Goal: Task Accomplishment & Management: Manage account settings

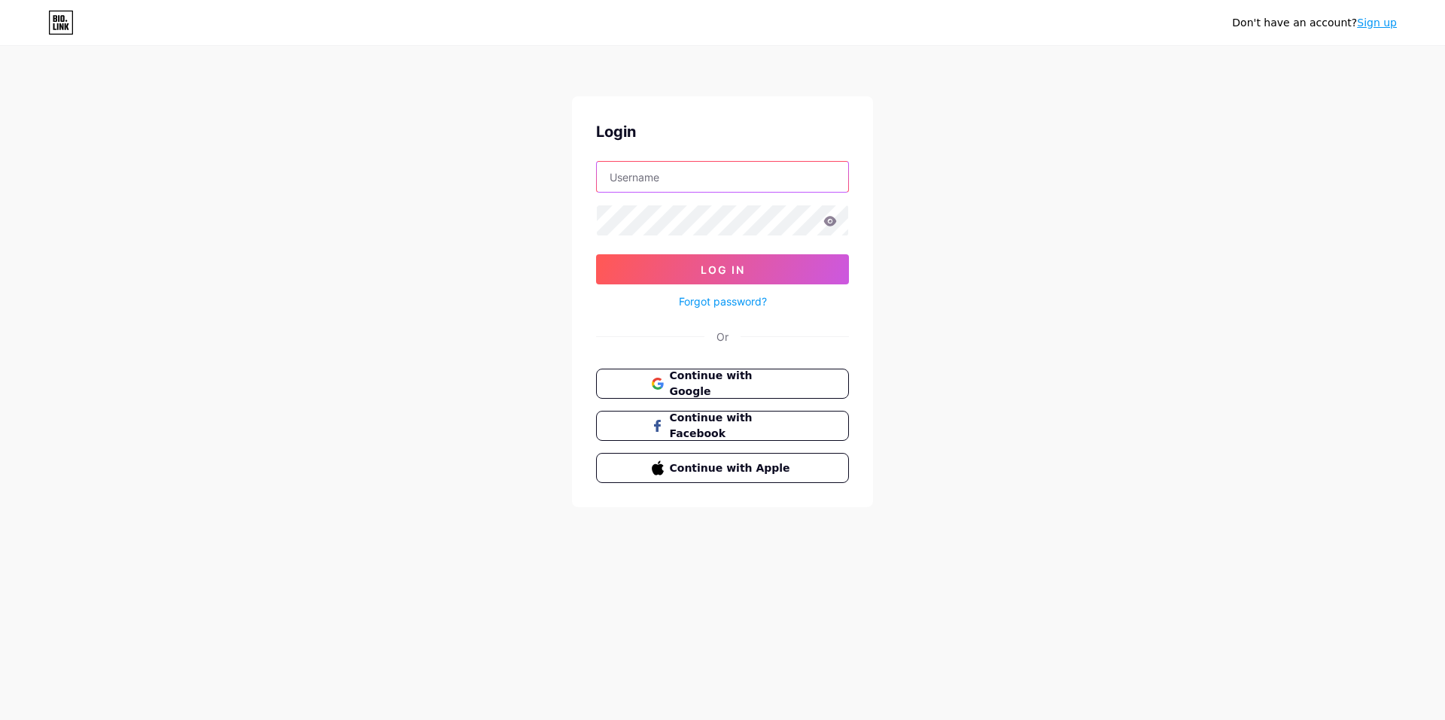
type input "lackr"
click at [777, 278] on button "Log In" at bounding box center [722, 269] width 253 height 30
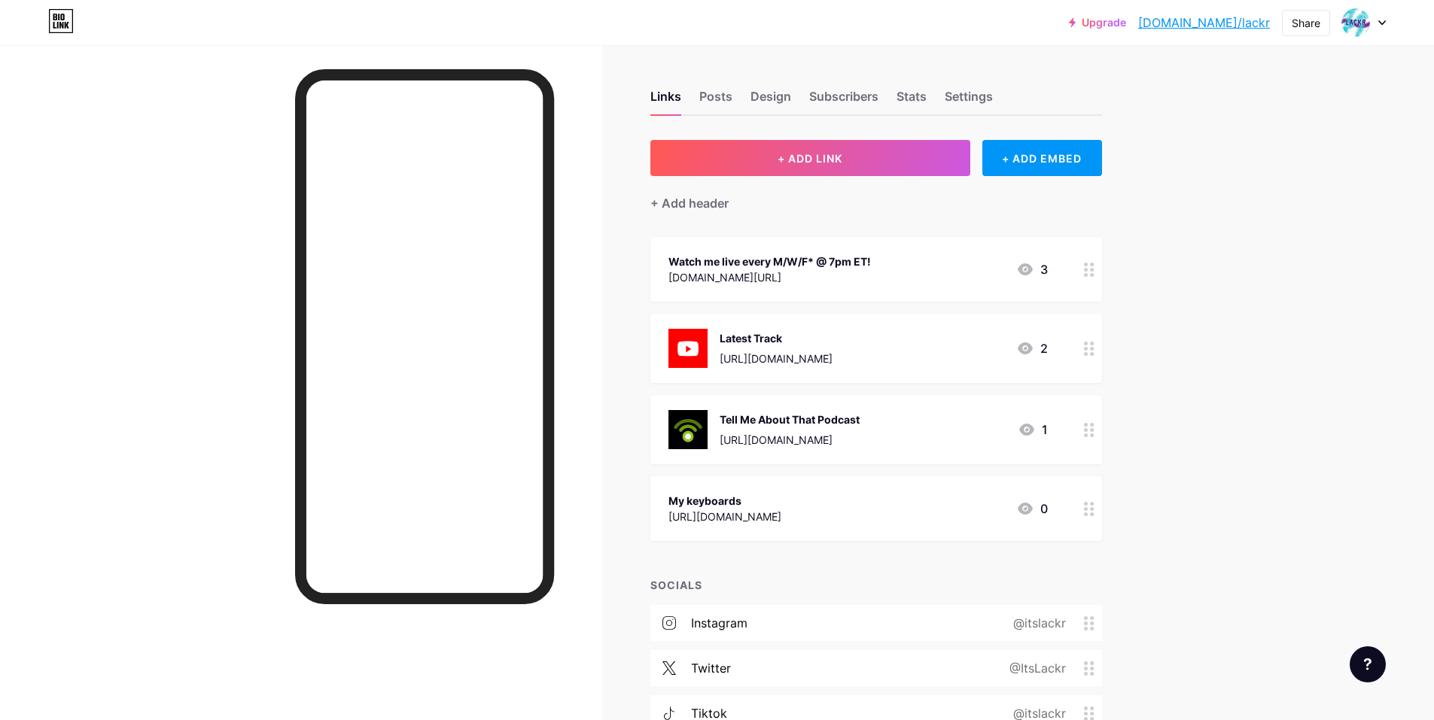
click at [783, 252] on div "Watch me live every M/W/F* @ 7pm ET! [DOMAIN_NAME][URL]" at bounding box center [769, 269] width 202 height 35
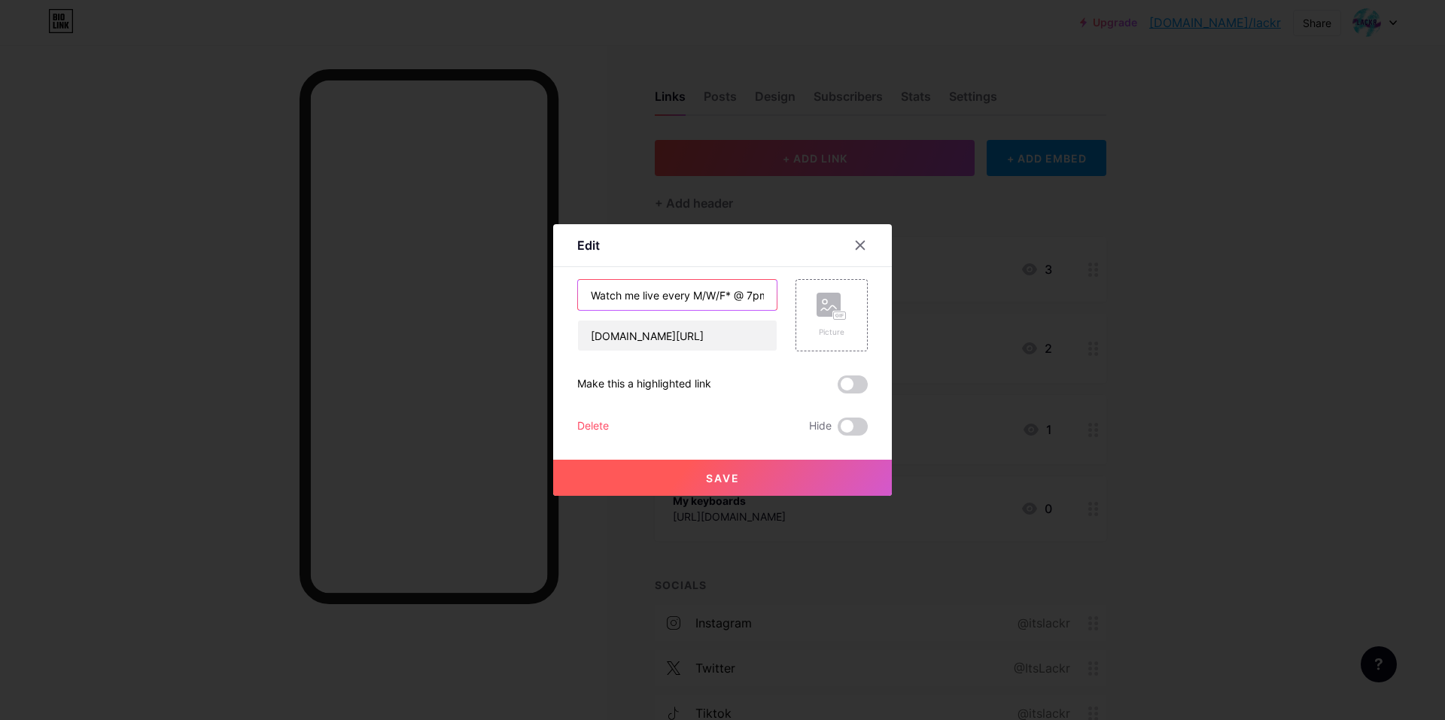
click at [732, 295] on input "Watch me live every M/W/F* @ 7pm ET!" at bounding box center [677, 295] width 199 height 30
type input "Watch me live every M/W/F @ 7pm ET!"
click at [679, 480] on button "Save" at bounding box center [722, 478] width 339 height 36
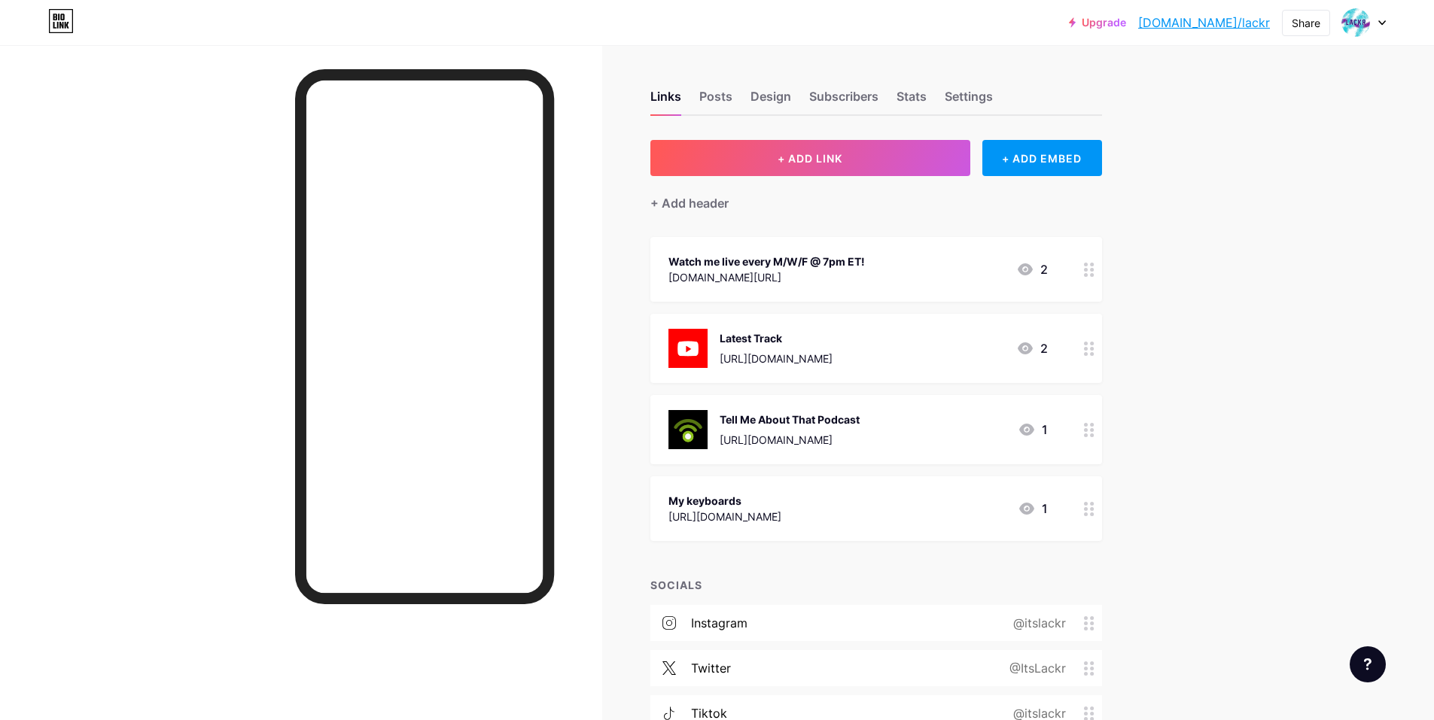
click at [854, 262] on div "Watch me live every M/W/F @ 7pm ET!" at bounding box center [766, 262] width 196 height 16
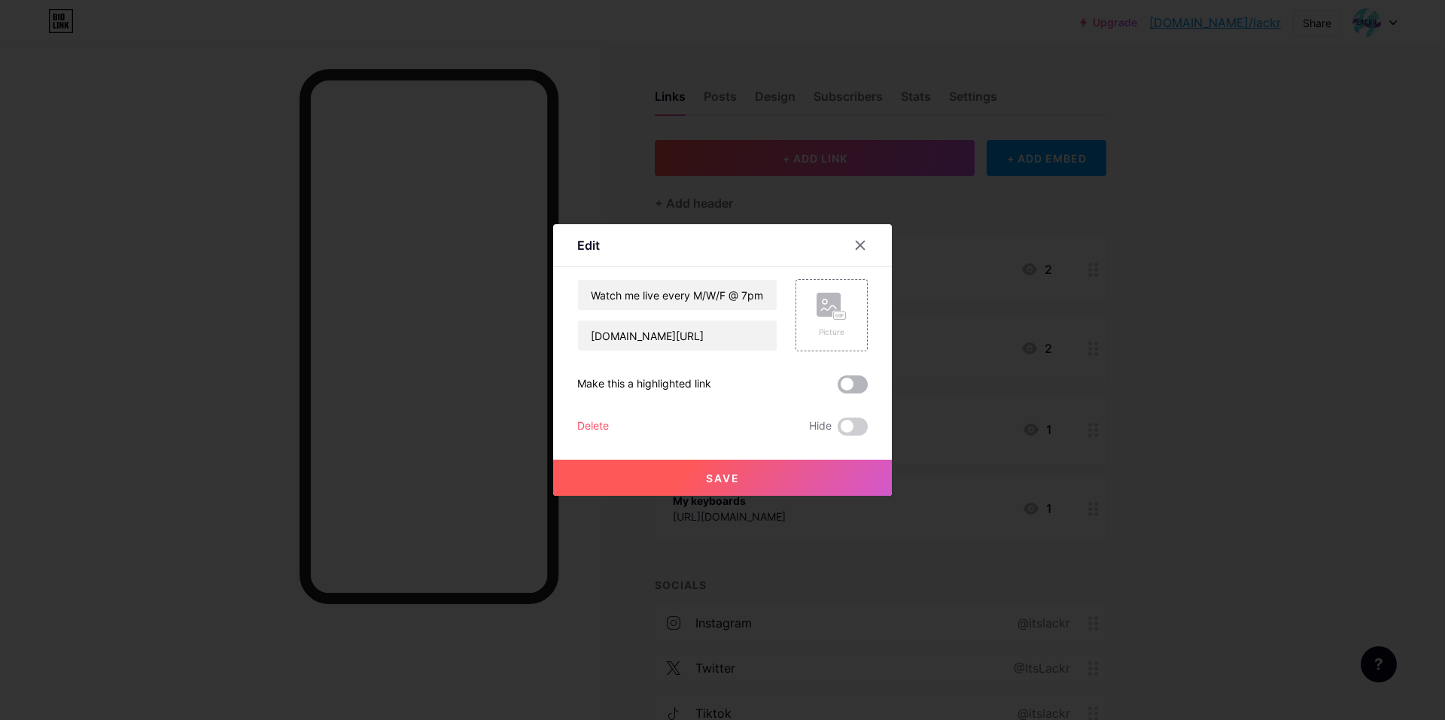
click at [852, 376] on span at bounding box center [853, 385] width 30 height 18
click at [838, 388] on input "checkbox" at bounding box center [838, 388] width 0 height 0
click at [725, 476] on span "Save" at bounding box center [723, 478] width 34 height 13
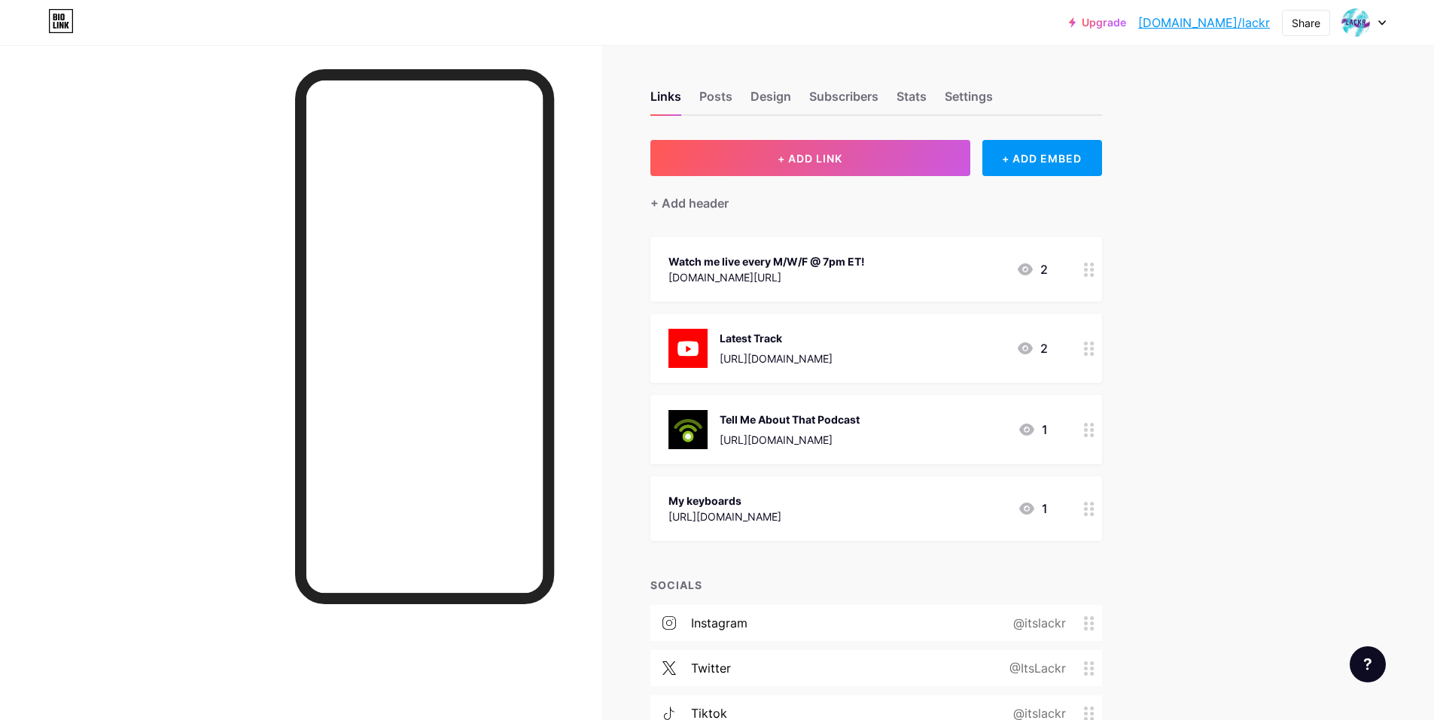
click at [877, 276] on div "Watch me live every M/W/F @ 7pm ET! [DOMAIN_NAME][URL] 2" at bounding box center [857, 269] width 379 height 35
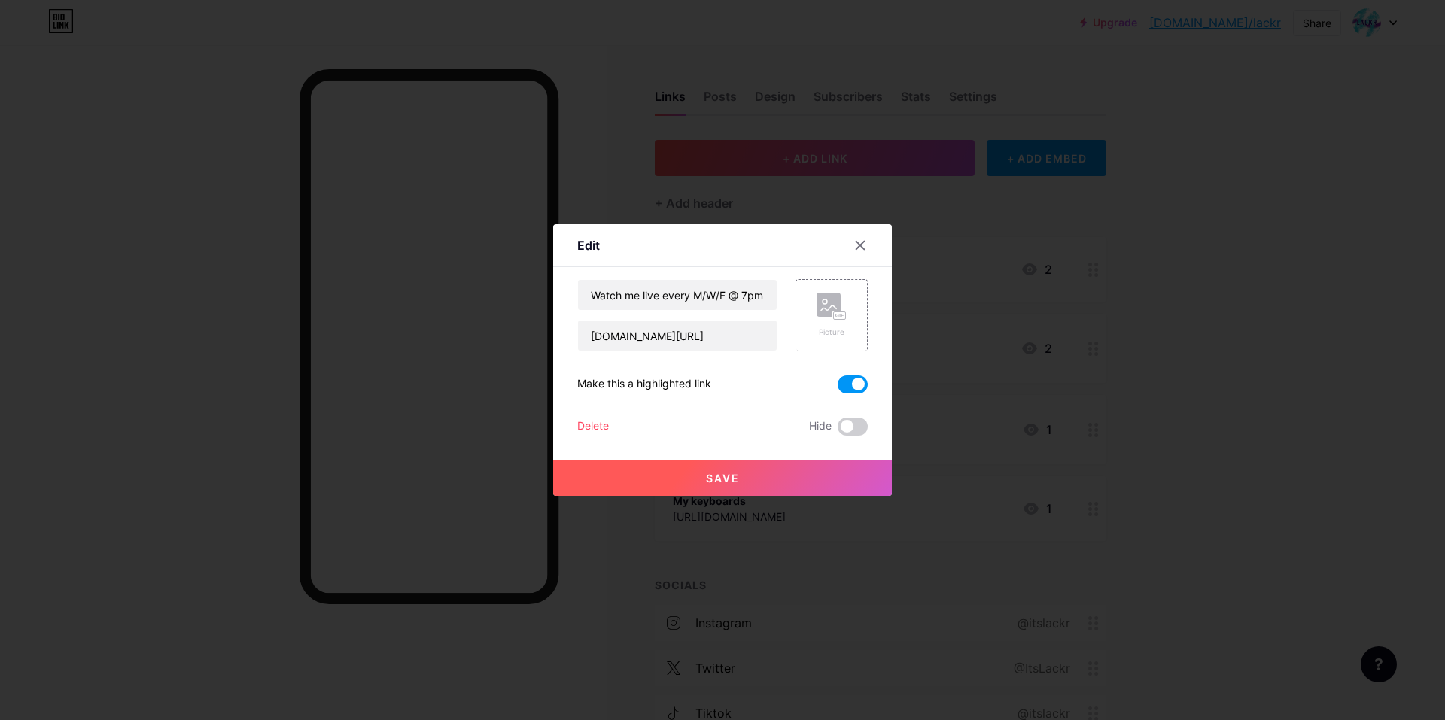
click at [1258, 392] on div at bounding box center [722, 360] width 1445 height 720
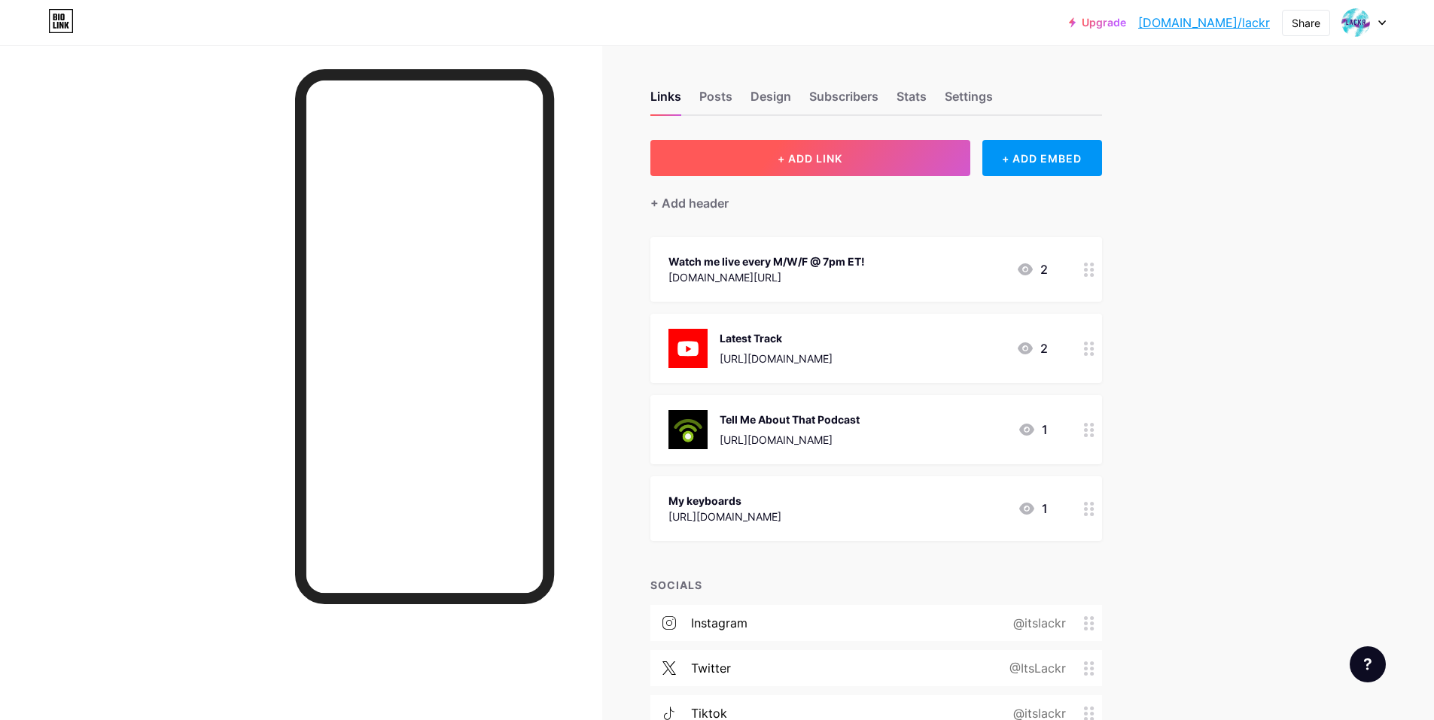
click at [904, 163] on button "+ ADD LINK" at bounding box center [810, 158] width 320 height 36
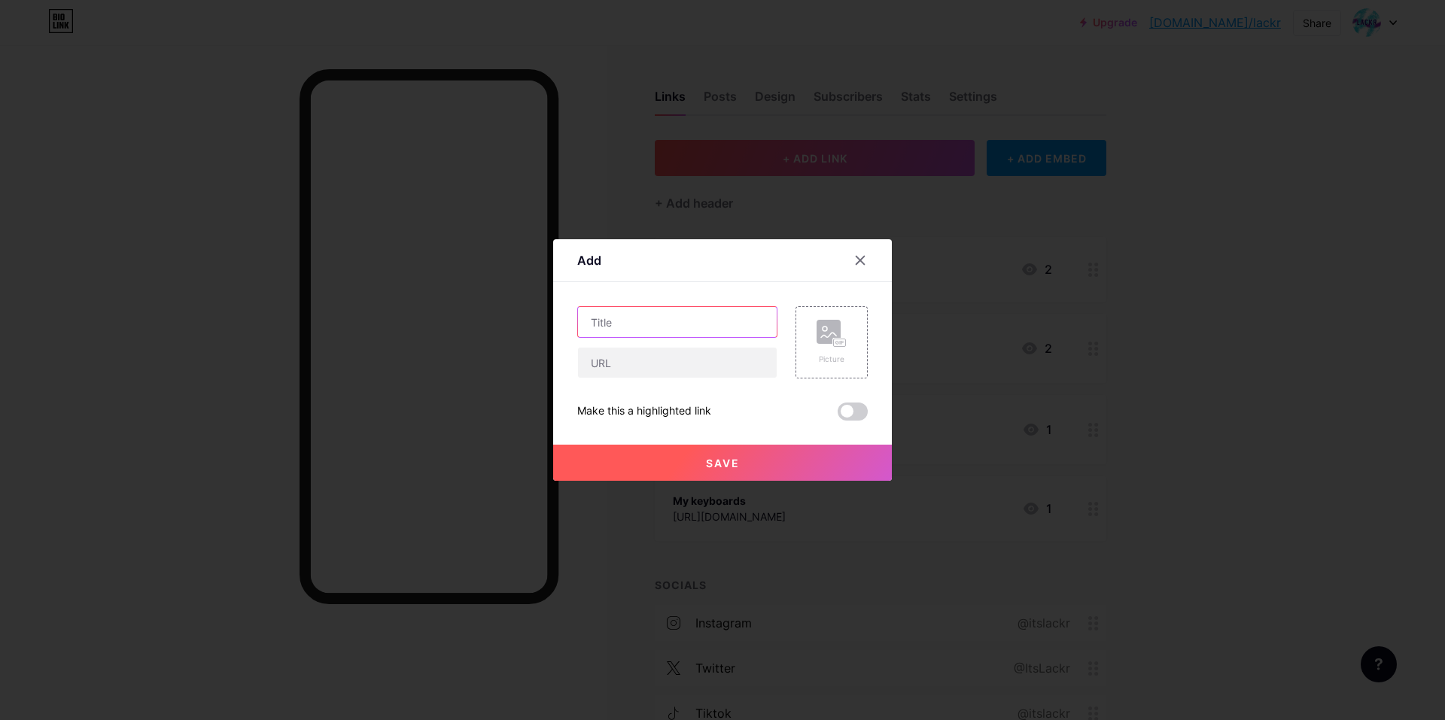
click at [646, 317] on input "text" at bounding box center [677, 322] width 199 height 30
type input "I'm live here too!"
click at [632, 369] on input "text" at bounding box center [677, 363] width 199 height 30
paste input "[URL][DOMAIN_NAME]"
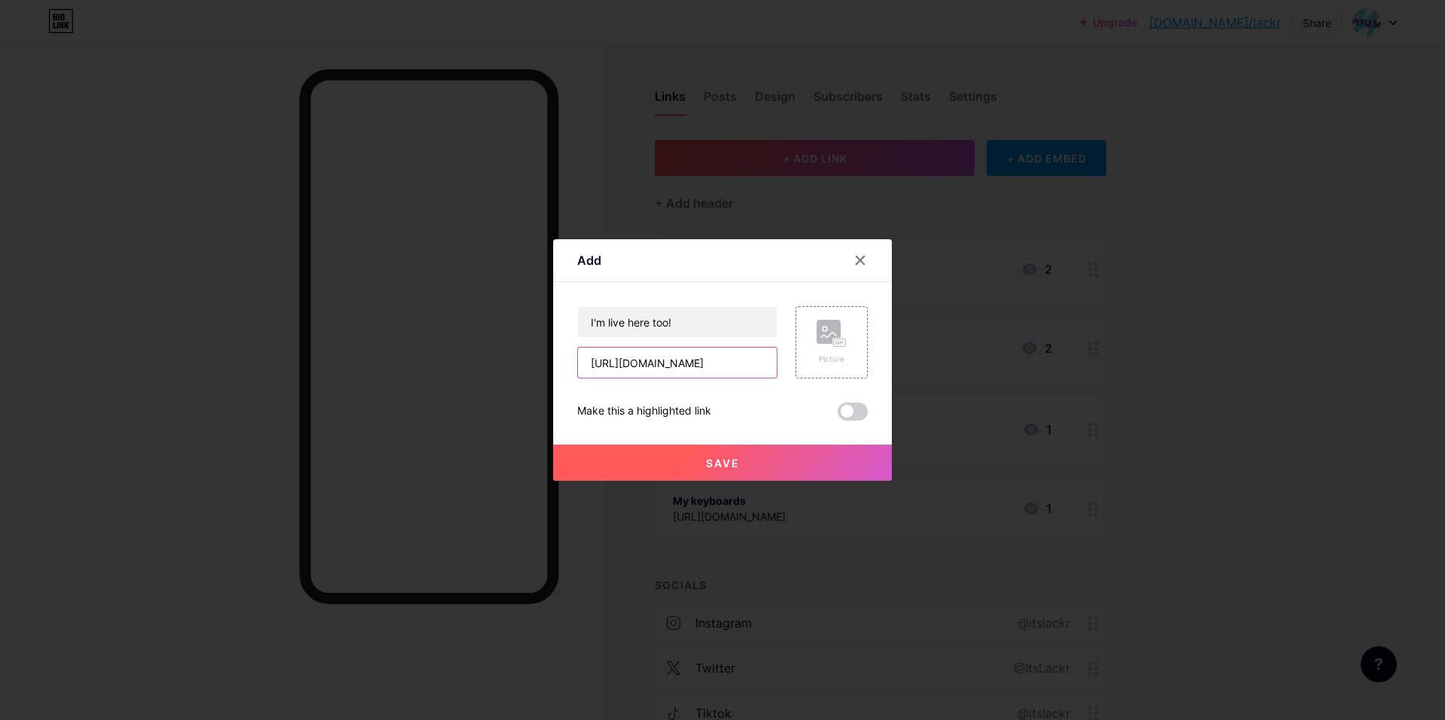
type input "[URL][DOMAIN_NAME]"
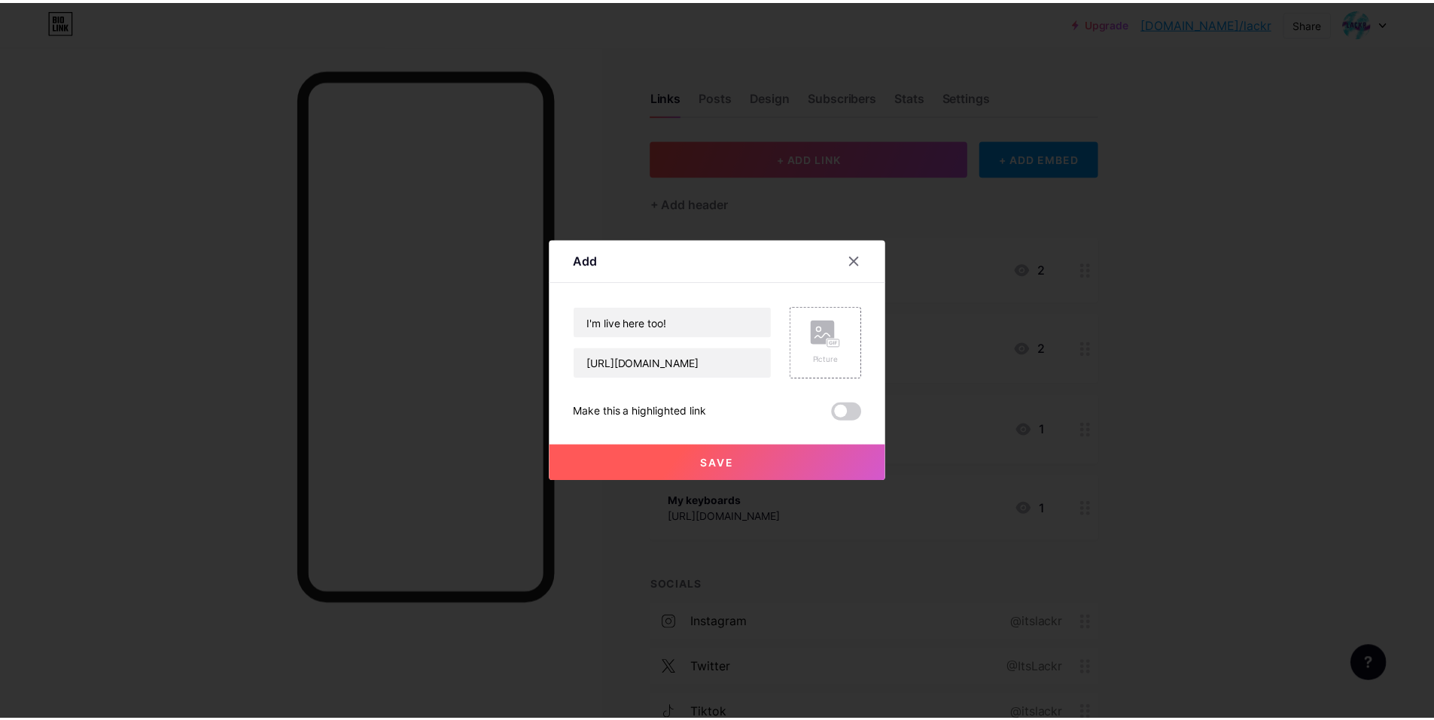
scroll to position [0, 0]
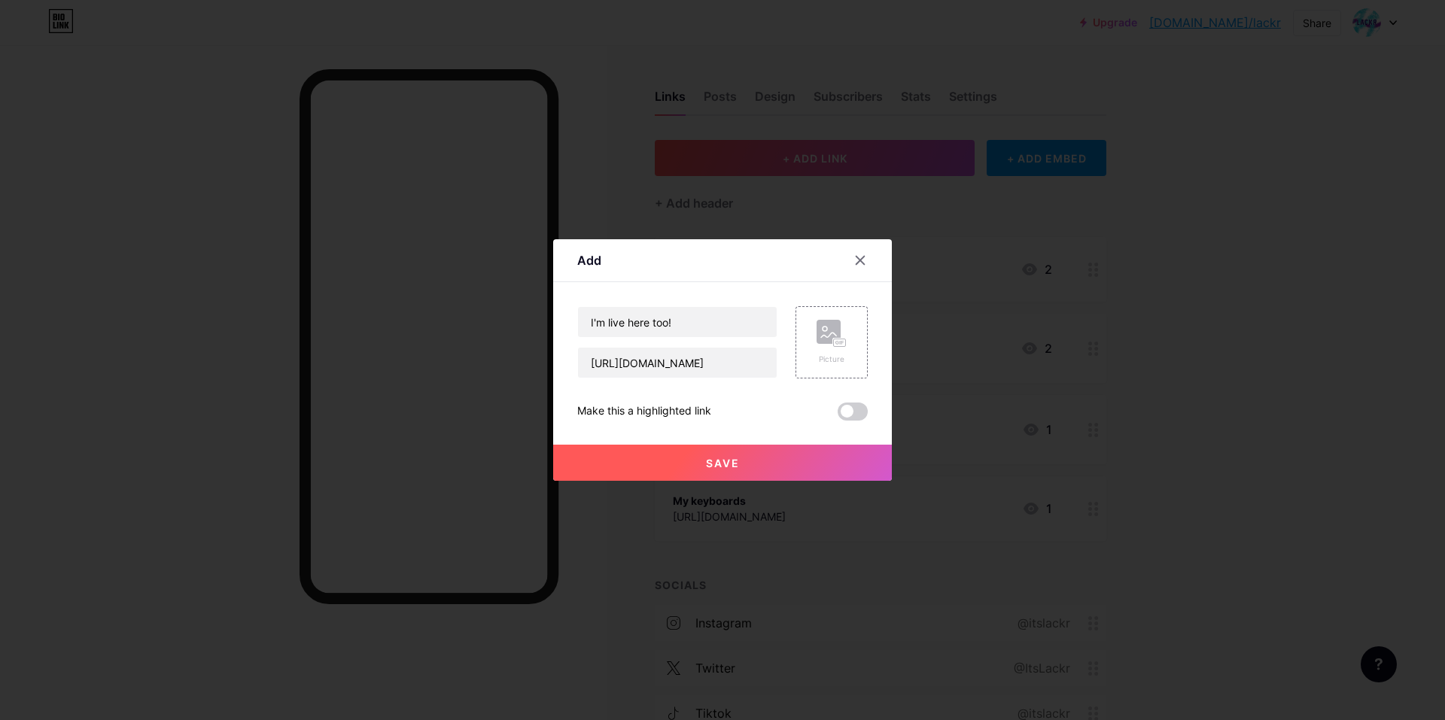
click at [827, 467] on button "Save" at bounding box center [722, 463] width 339 height 36
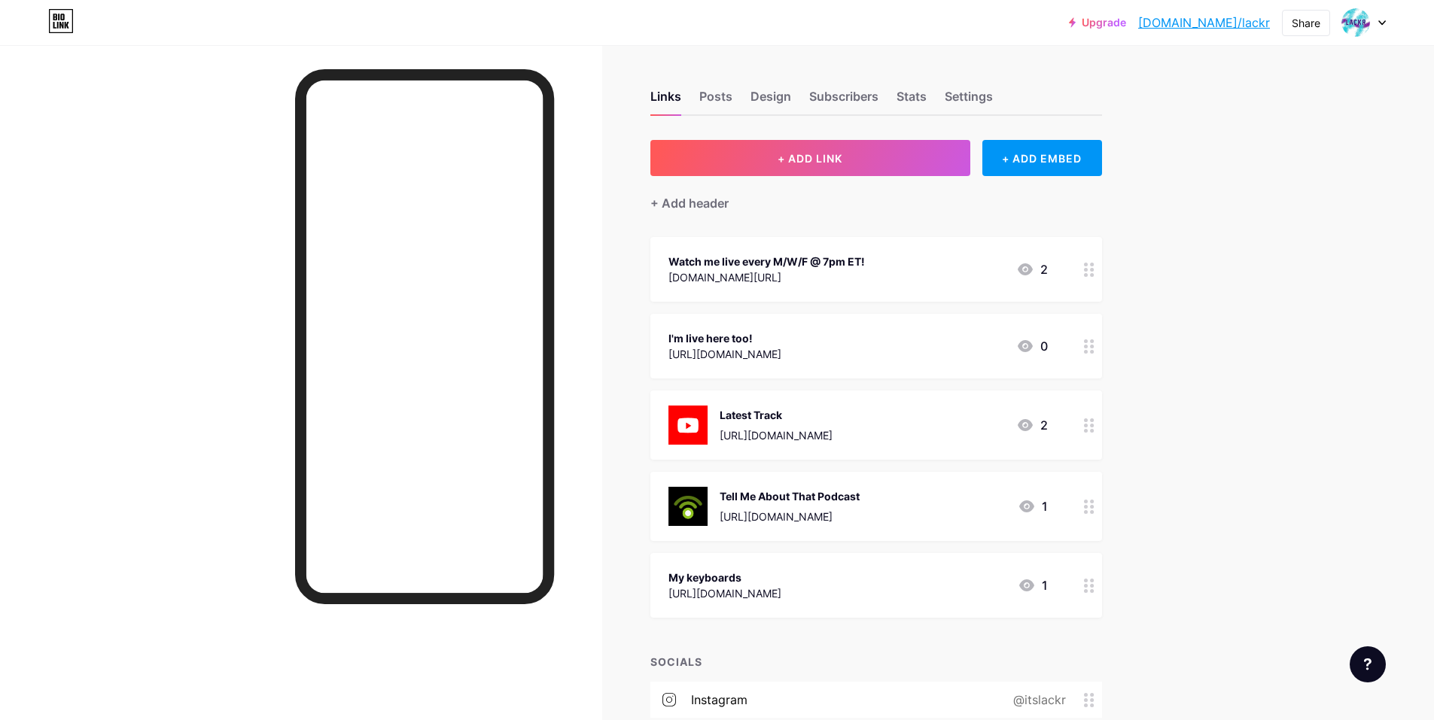
click at [730, 430] on div "[URL][DOMAIN_NAME]" at bounding box center [775, 435] width 113 height 16
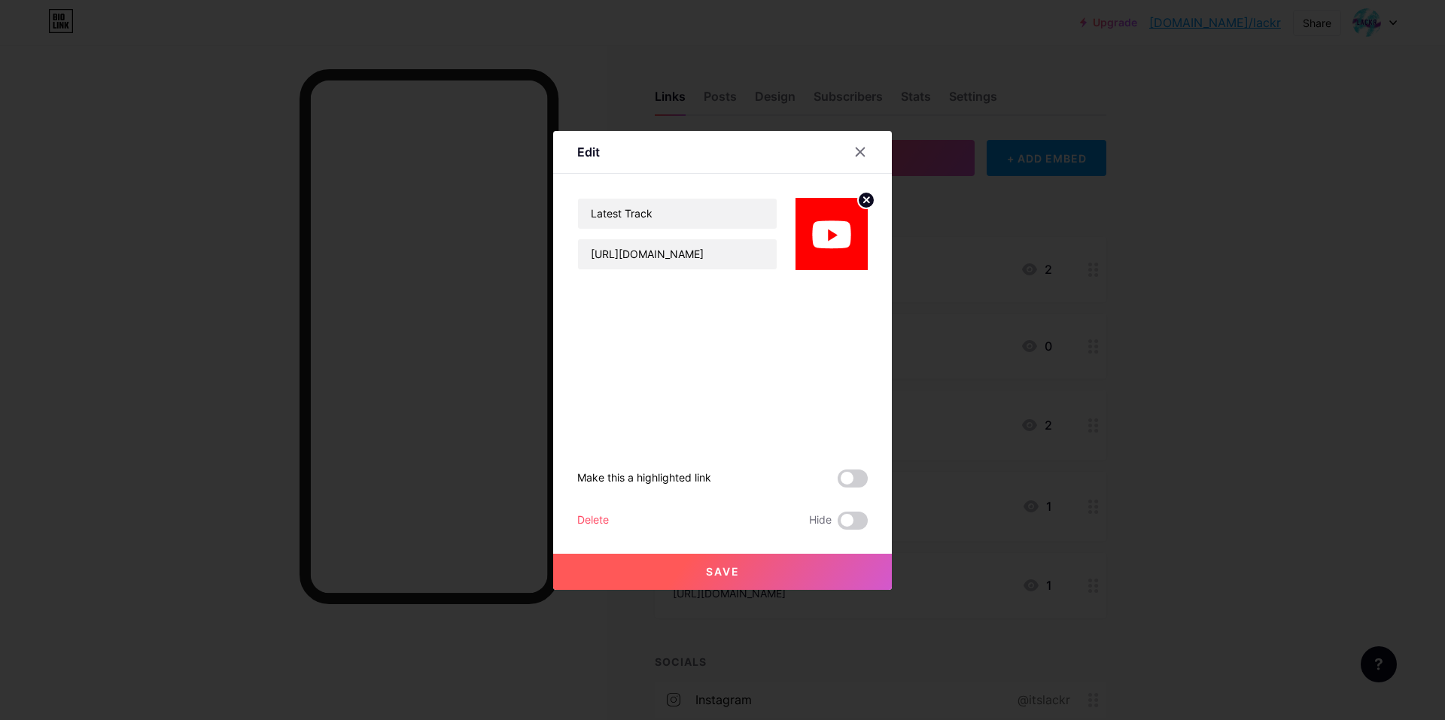
click at [862, 158] on div at bounding box center [860, 151] width 27 height 27
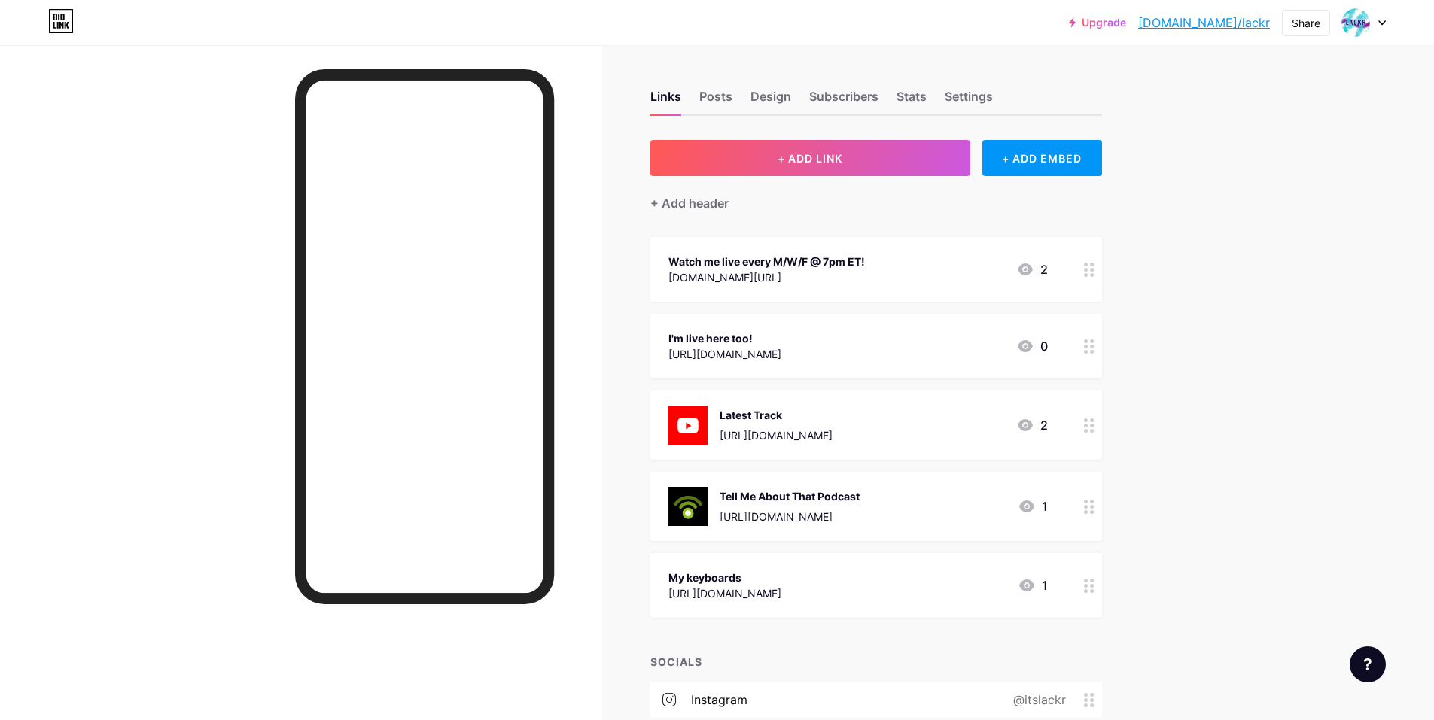
click at [937, 266] on div "Watch me live every M/W/F @ 7pm ET! [DOMAIN_NAME][URL] 2" at bounding box center [857, 269] width 379 height 35
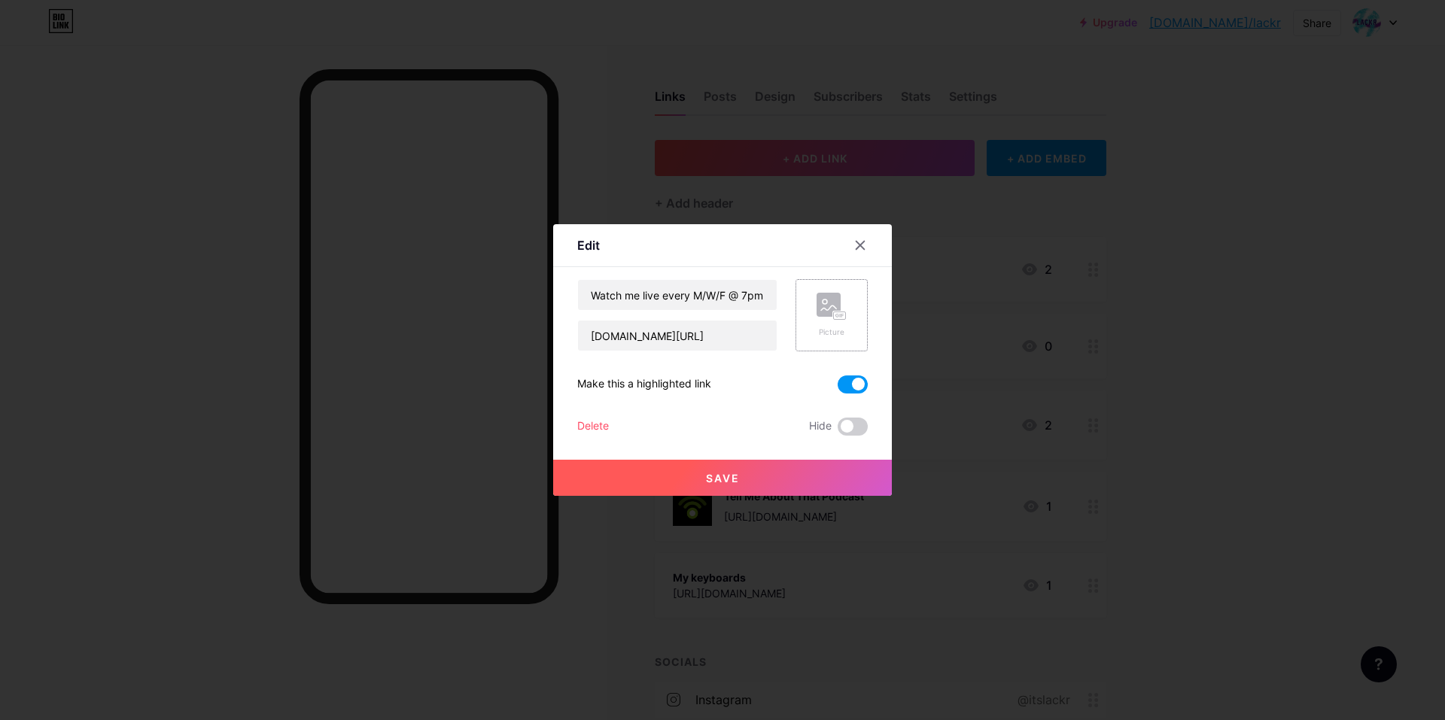
click at [843, 316] on rect at bounding box center [840, 316] width 12 height 8
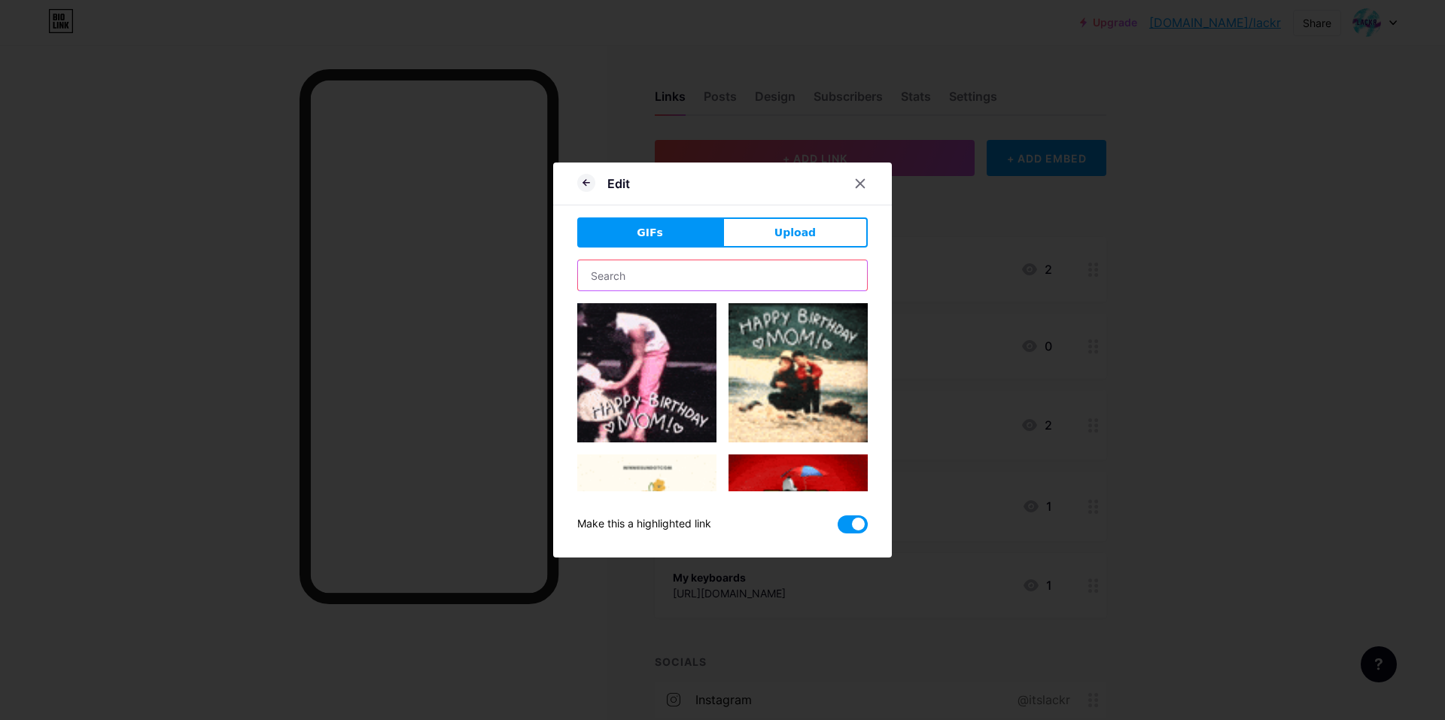
click at [723, 277] on input "text" at bounding box center [722, 275] width 289 height 30
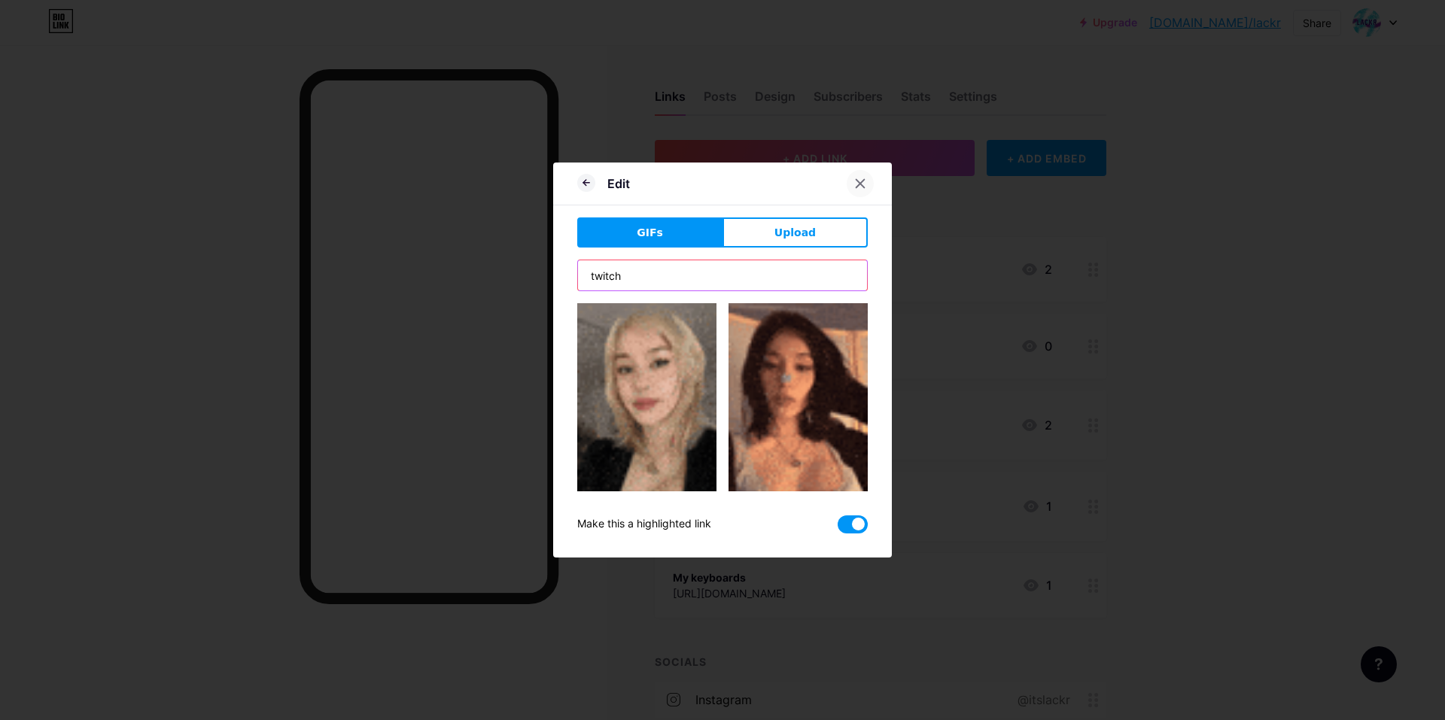
type input "twitch"
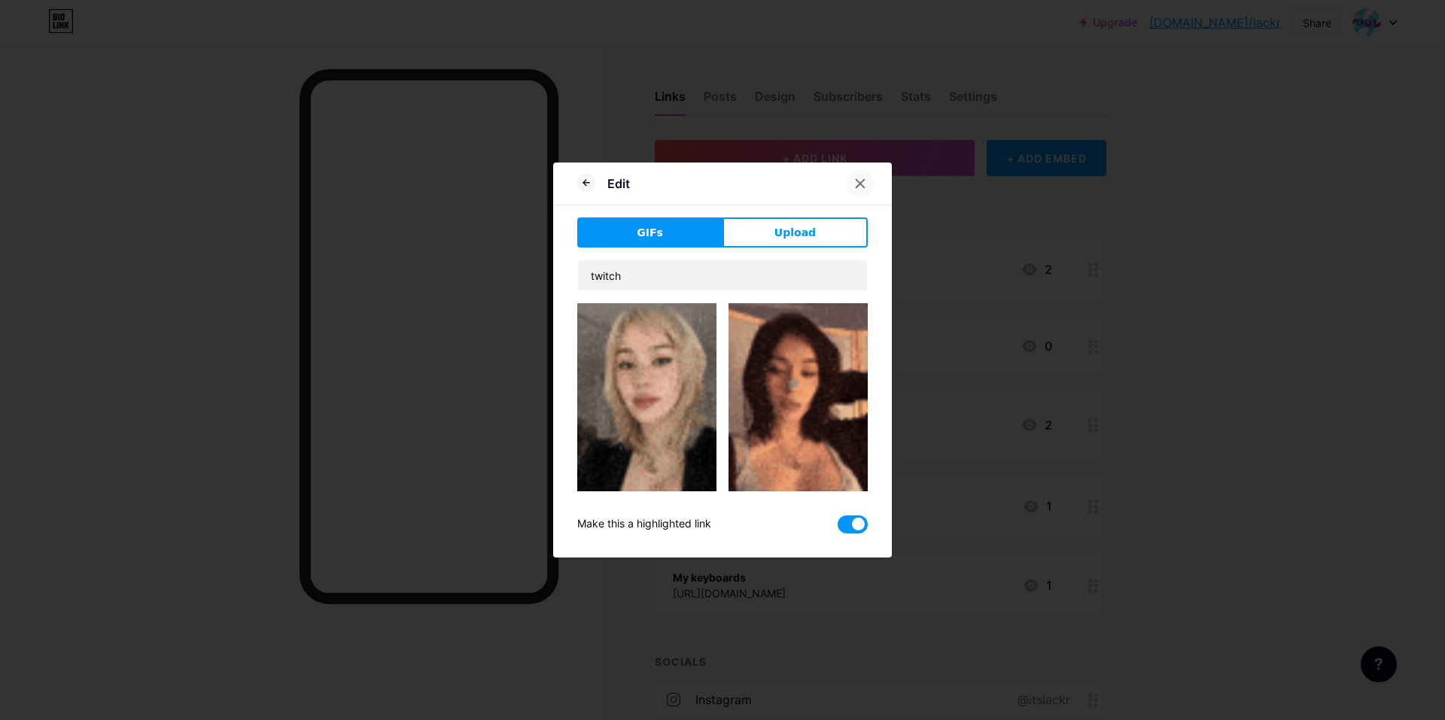
click at [863, 180] on icon at bounding box center [860, 184] width 8 height 8
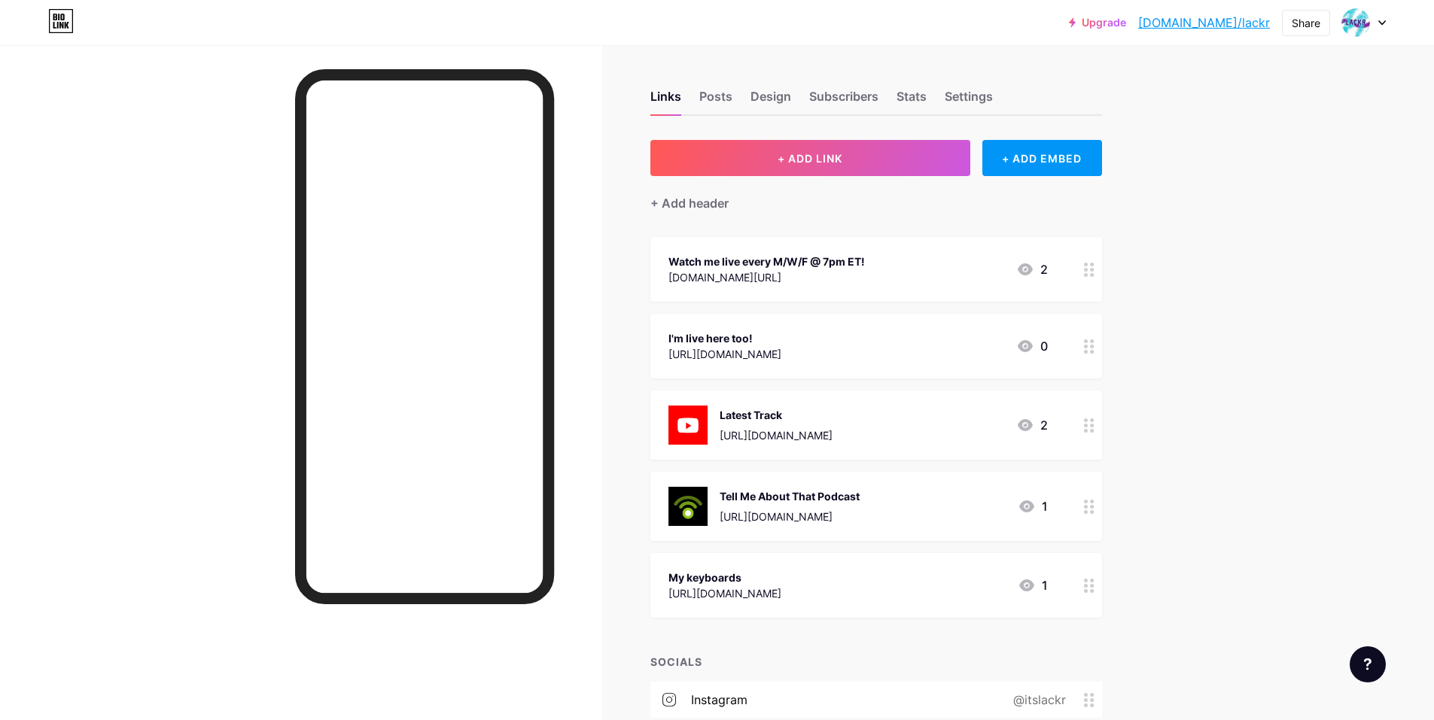
click at [880, 262] on div "Watch me live every M/W/F @ 7pm ET! [DOMAIN_NAME][URL] 2" at bounding box center [857, 269] width 379 height 35
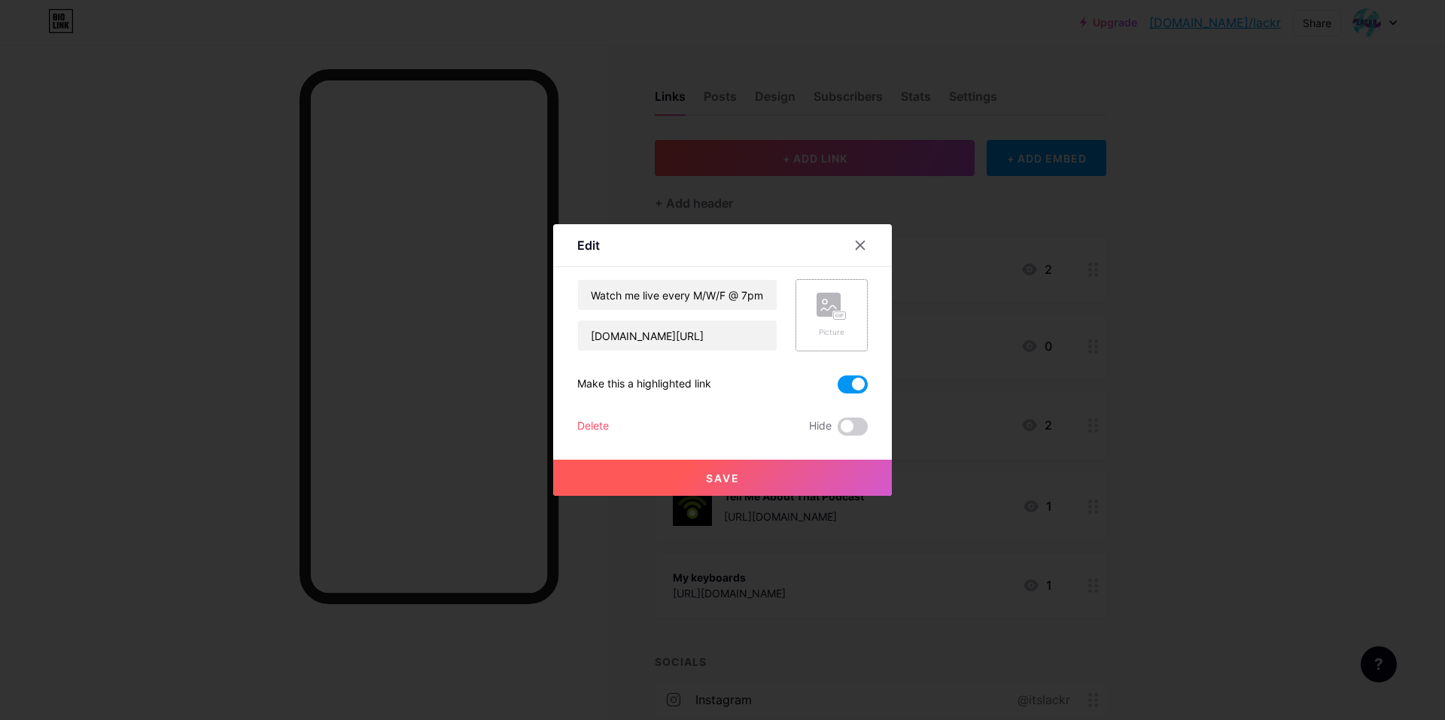
click at [827, 320] on icon at bounding box center [831, 307] width 30 height 28
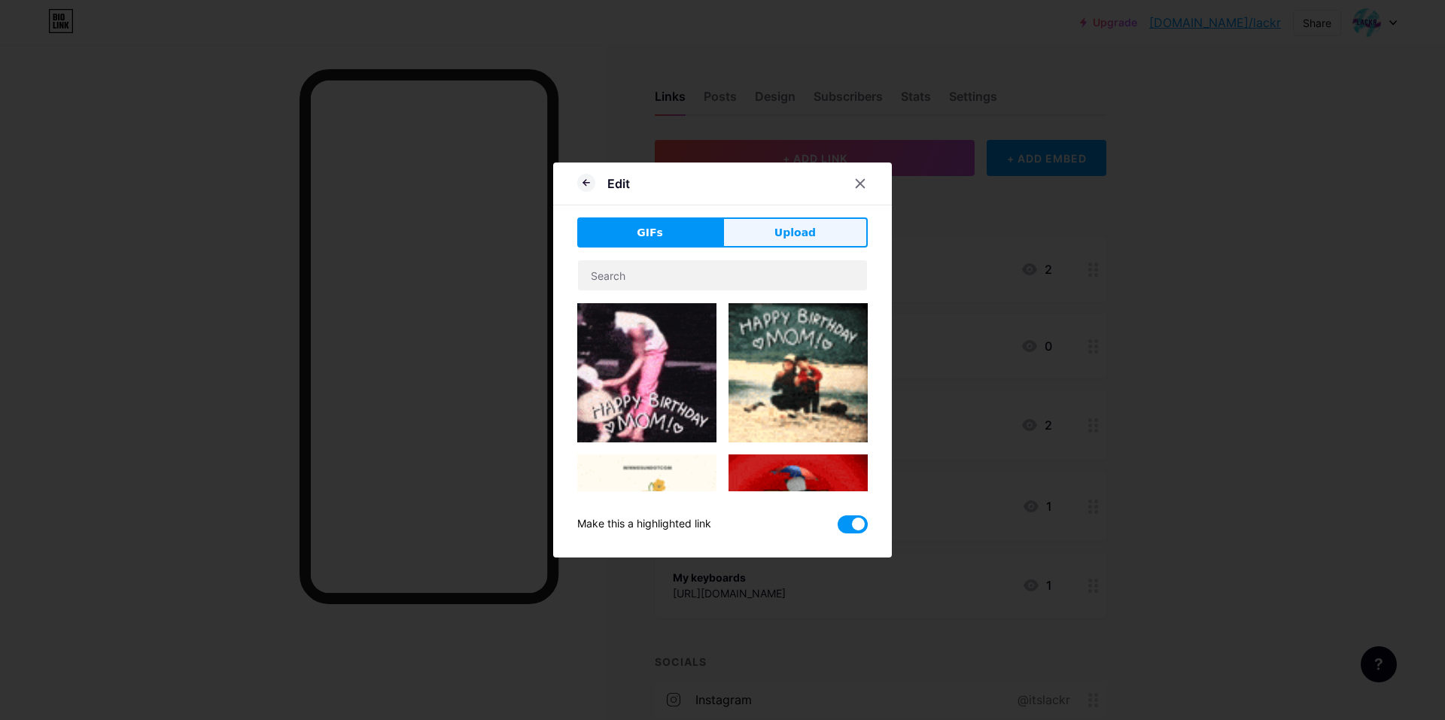
click at [786, 237] on span "Upload" at bounding box center [794, 233] width 41 height 16
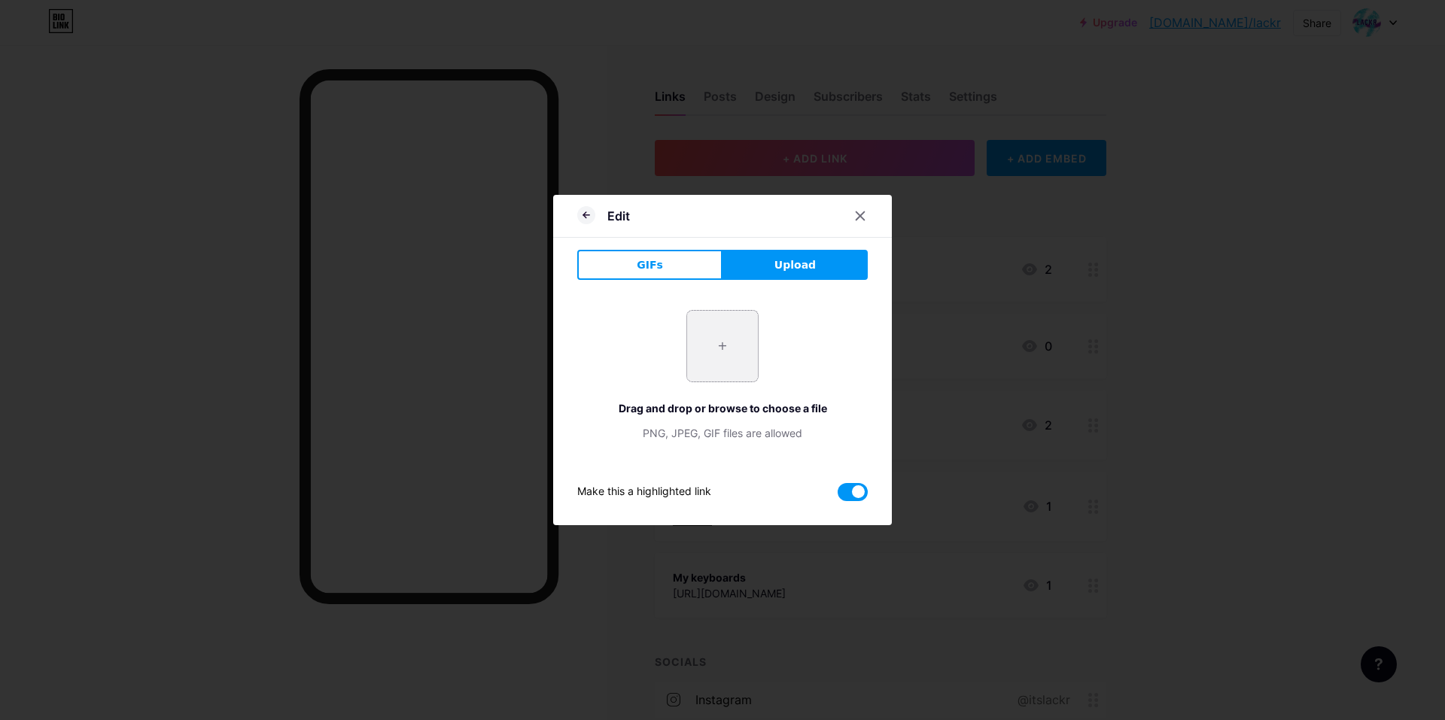
click at [734, 346] on input "file" at bounding box center [722, 346] width 71 height 71
type input "C:\fakepath\twitch-logo-twitch-icon-transparent-free-png.png"
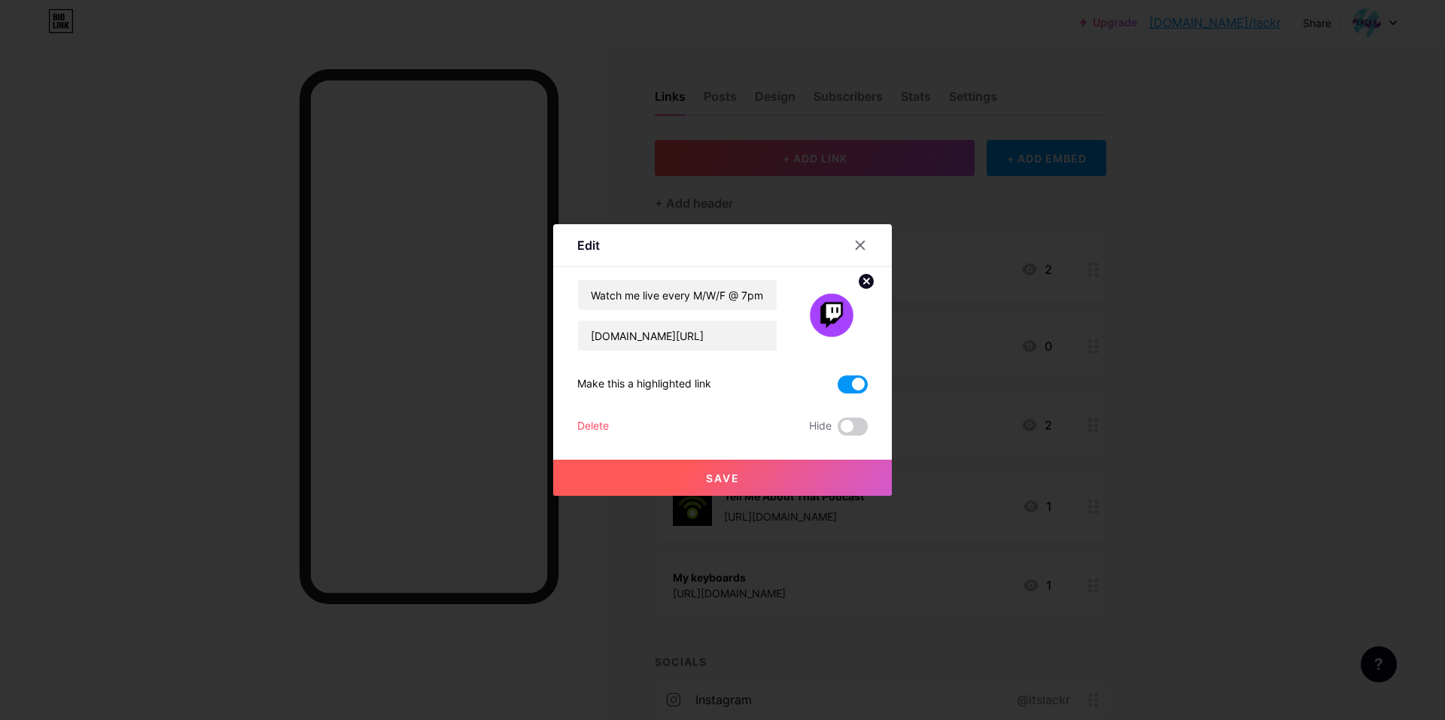
click at [693, 472] on button "Save" at bounding box center [722, 478] width 339 height 36
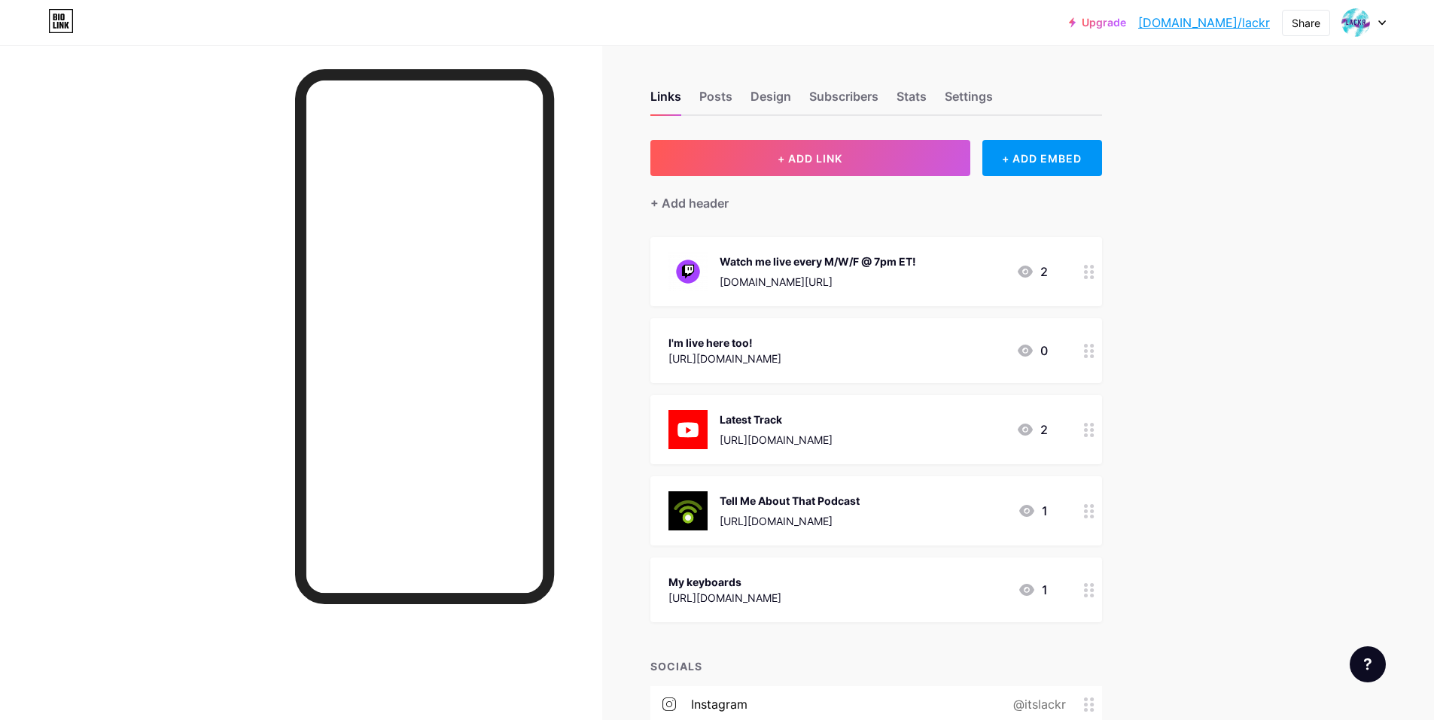
click at [854, 353] on div "I'm live here too! [URL][DOMAIN_NAME] 0" at bounding box center [857, 350] width 379 height 35
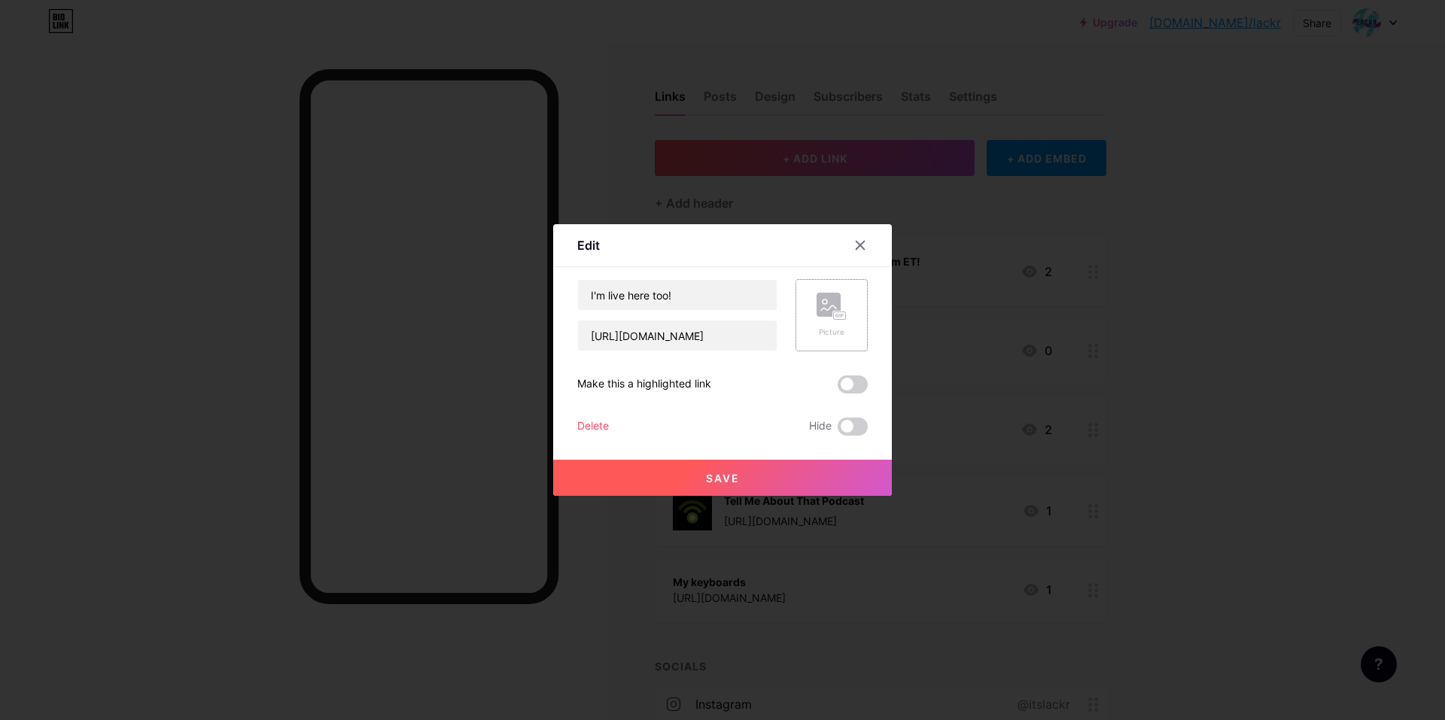
click at [836, 299] on rect at bounding box center [828, 305] width 24 height 24
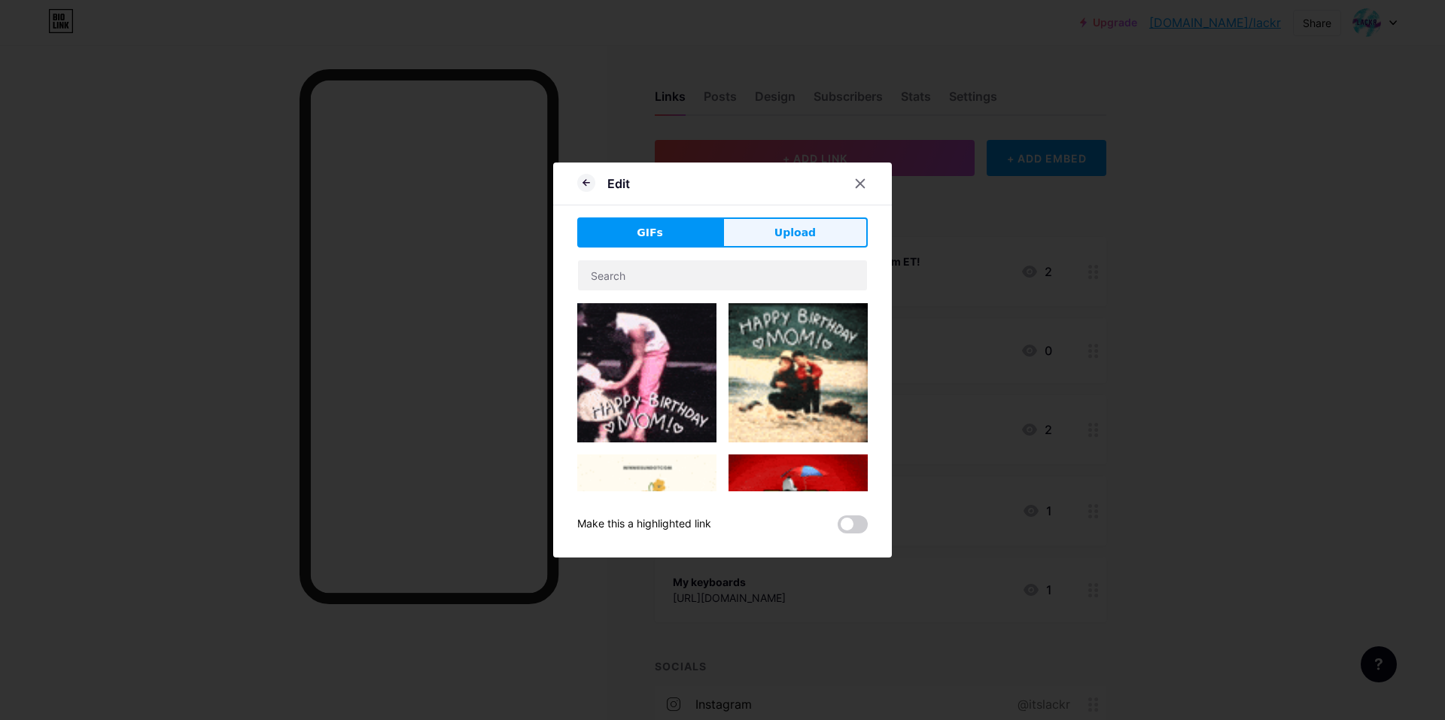
click at [777, 230] on span "Upload" at bounding box center [794, 233] width 41 height 16
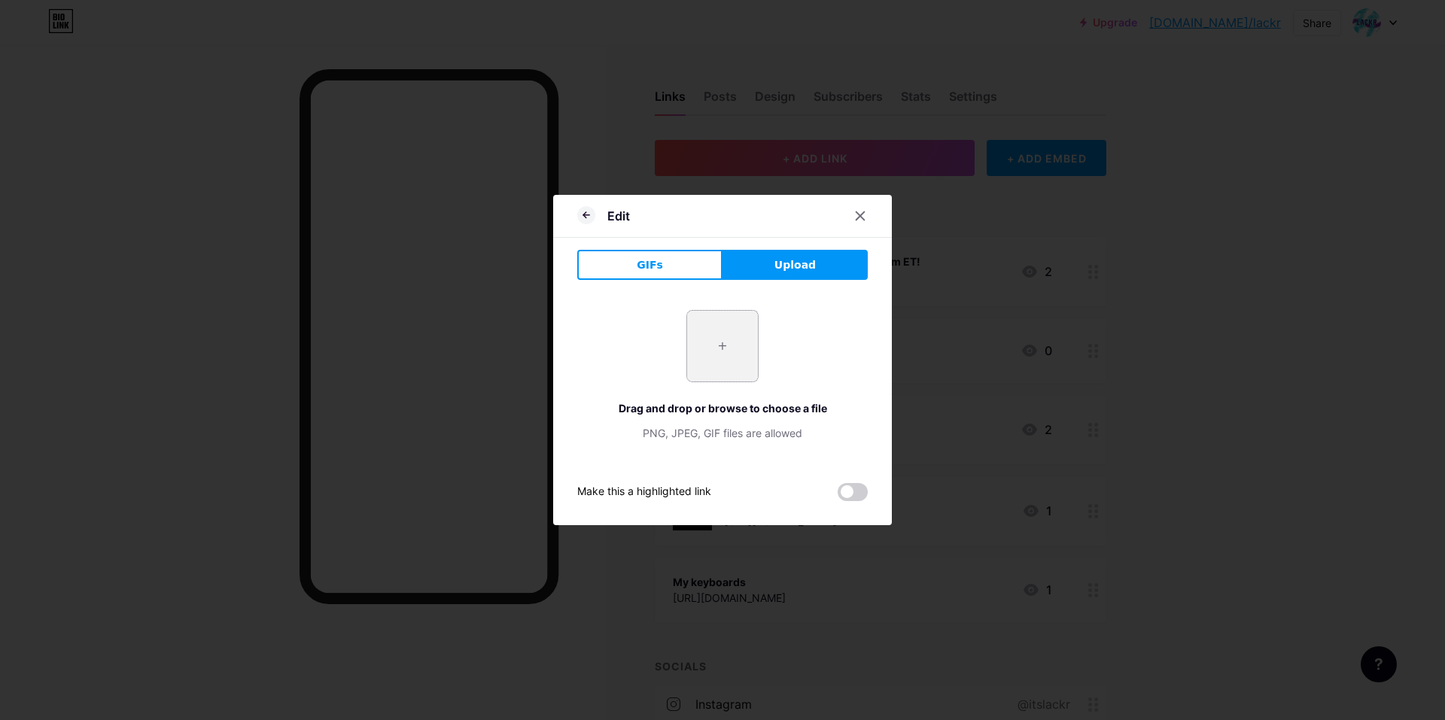
click at [728, 351] on input "file" at bounding box center [722, 346] width 71 height 71
type input "C:\fakepath\youtube-logo-youtube-icon-transparent-free-png.png"
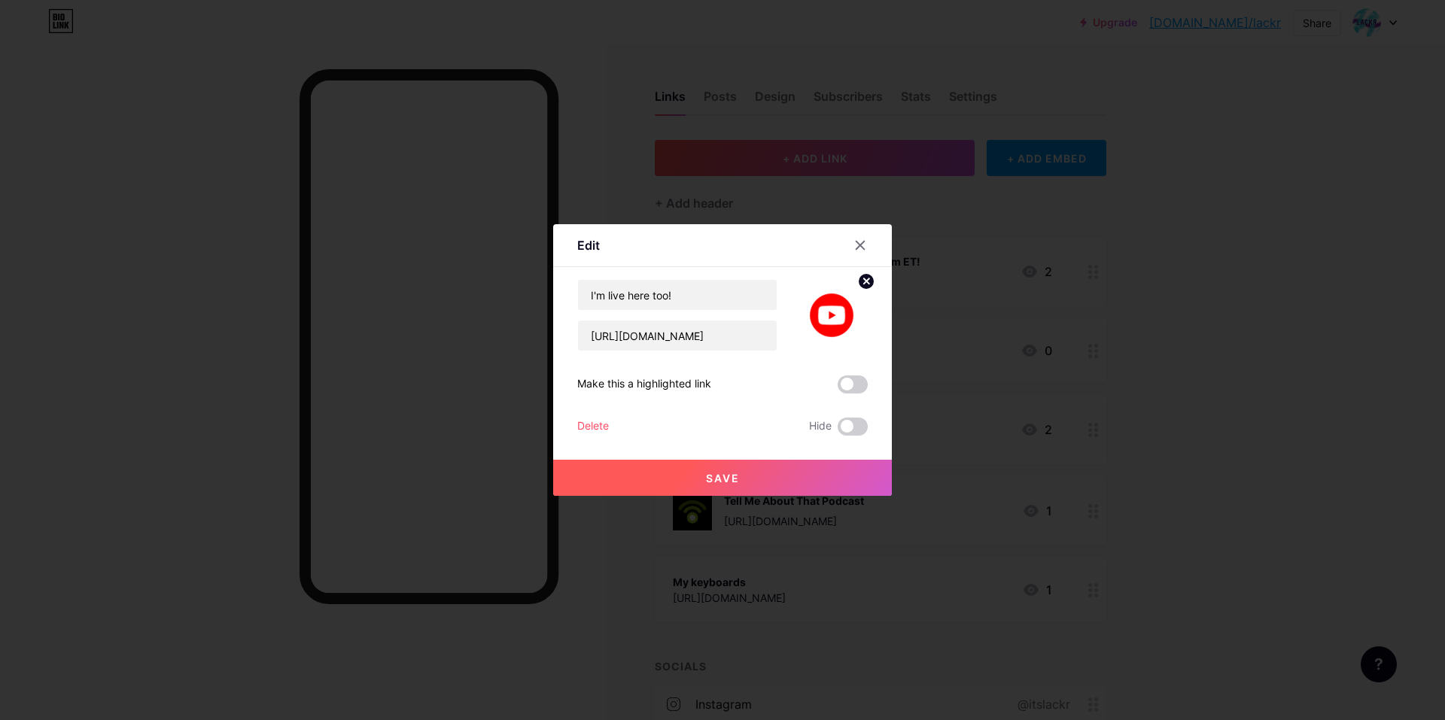
click at [752, 466] on button "Save" at bounding box center [722, 478] width 339 height 36
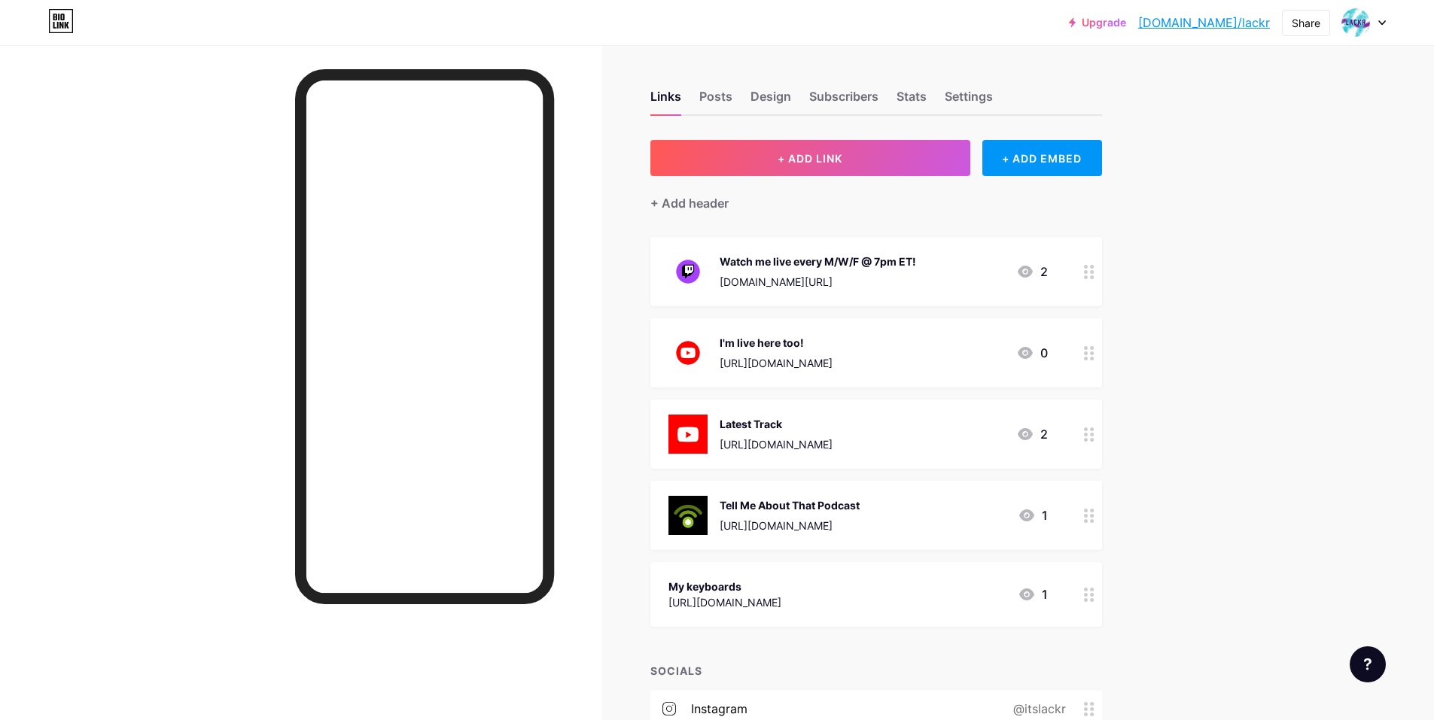
click at [698, 425] on img at bounding box center [687, 434] width 39 height 39
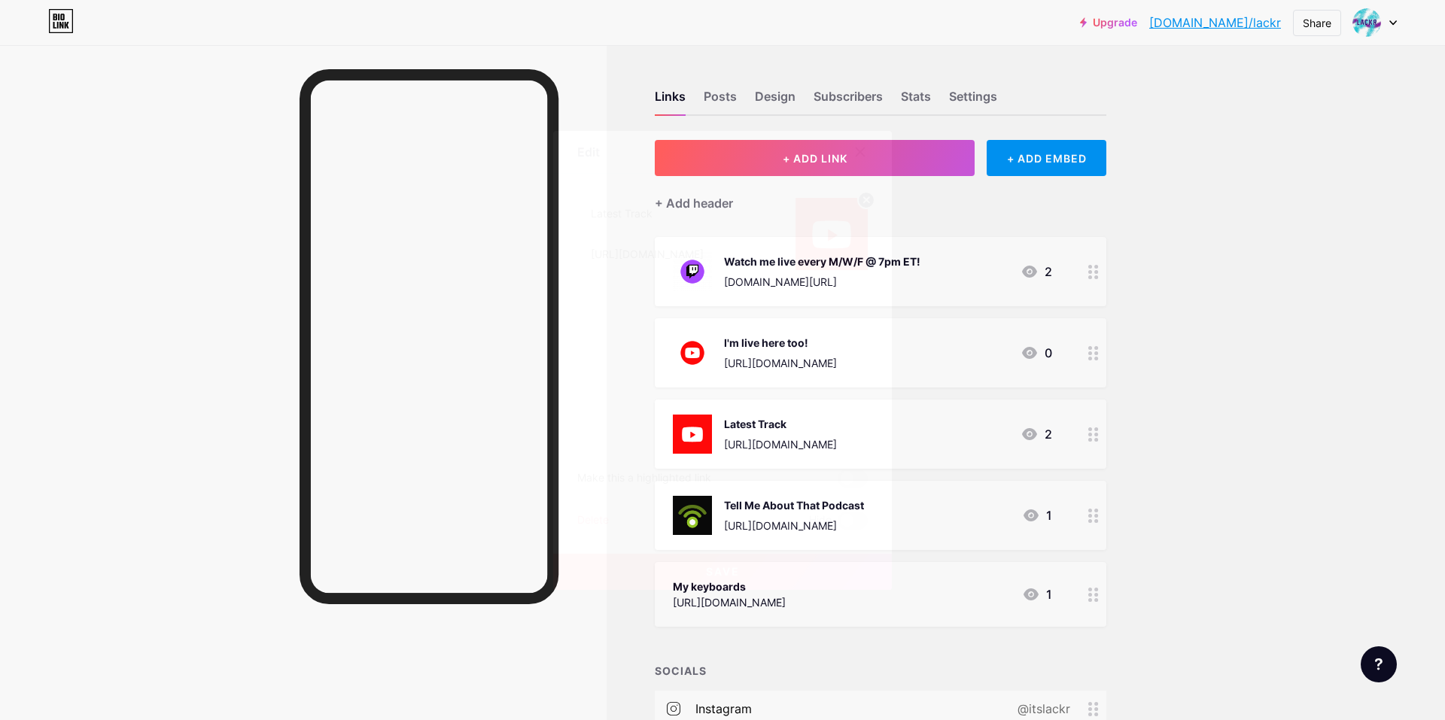
click at [863, 203] on circle at bounding box center [866, 200] width 17 height 17
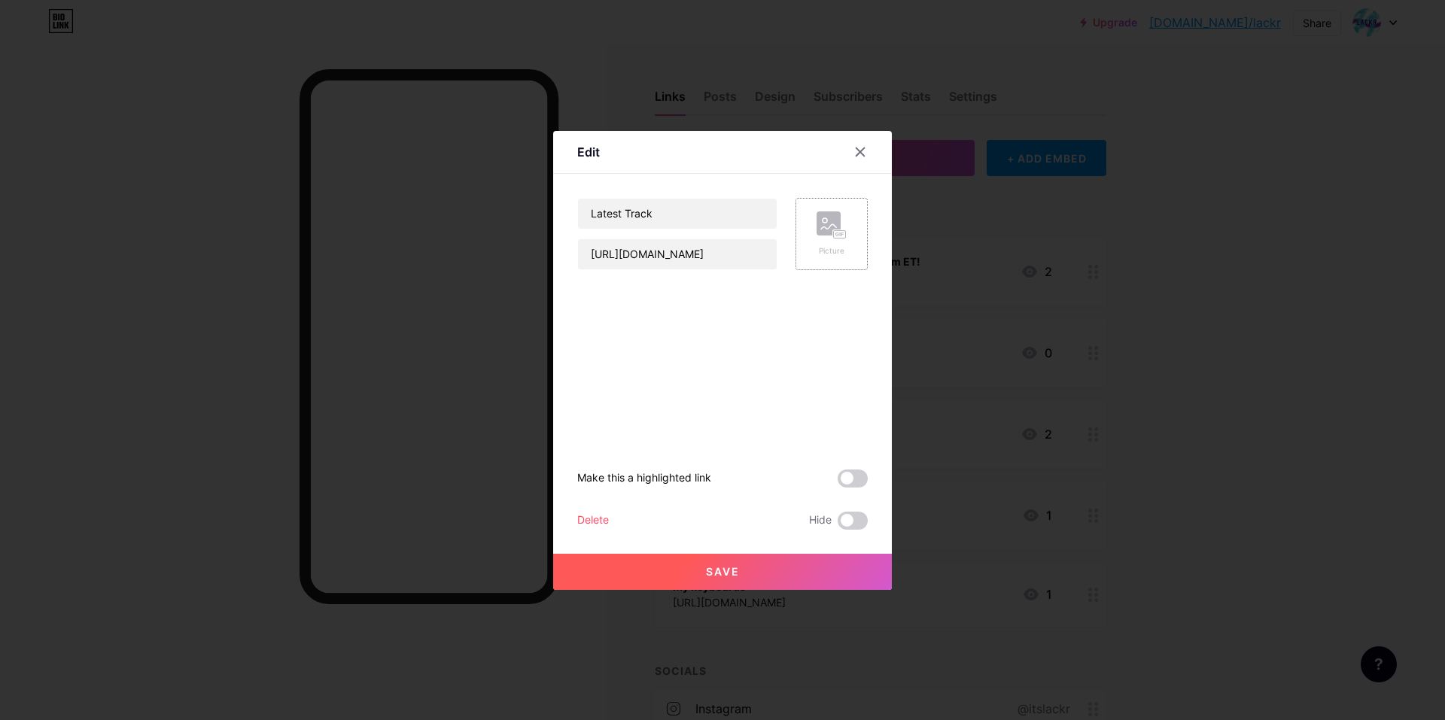
click at [836, 223] on rect at bounding box center [828, 223] width 24 height 24
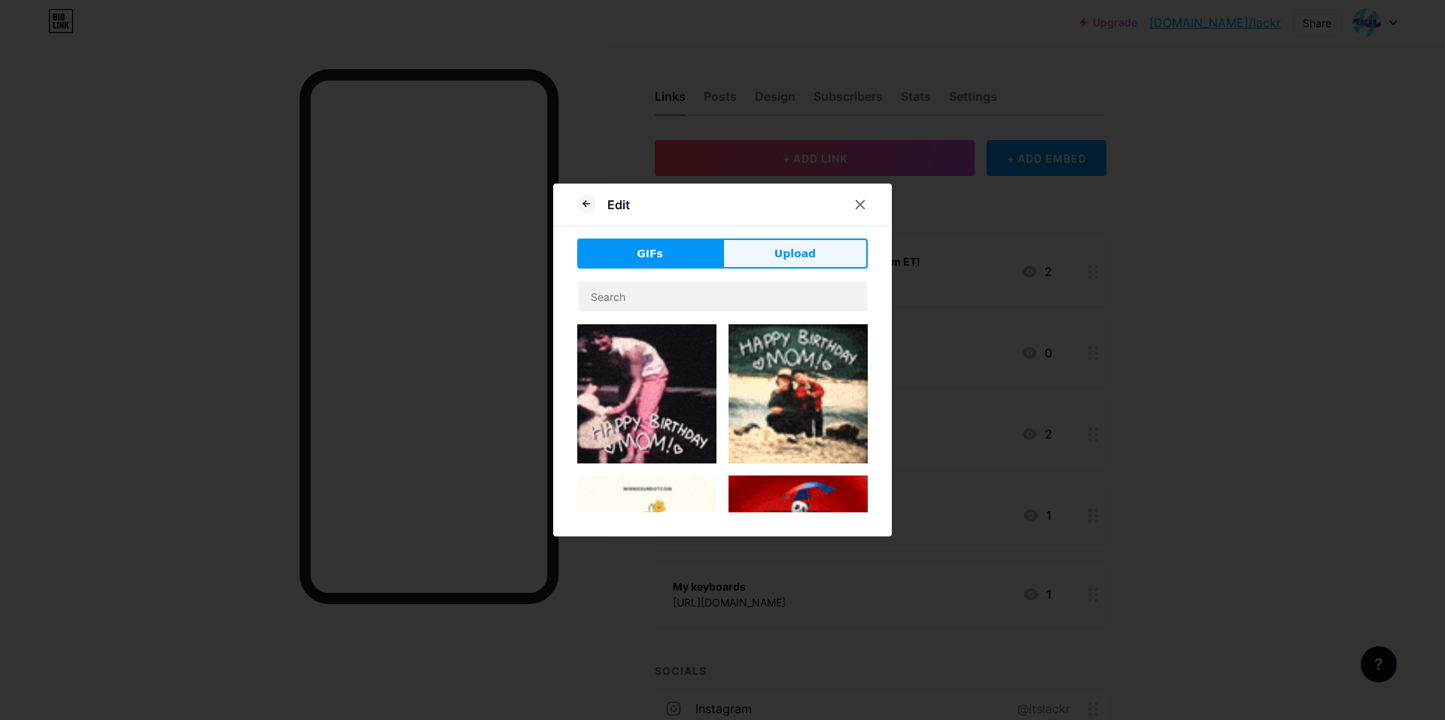
click at [814, 253] on button "Upload" at bounding box center [794, 254] width 145 height 30
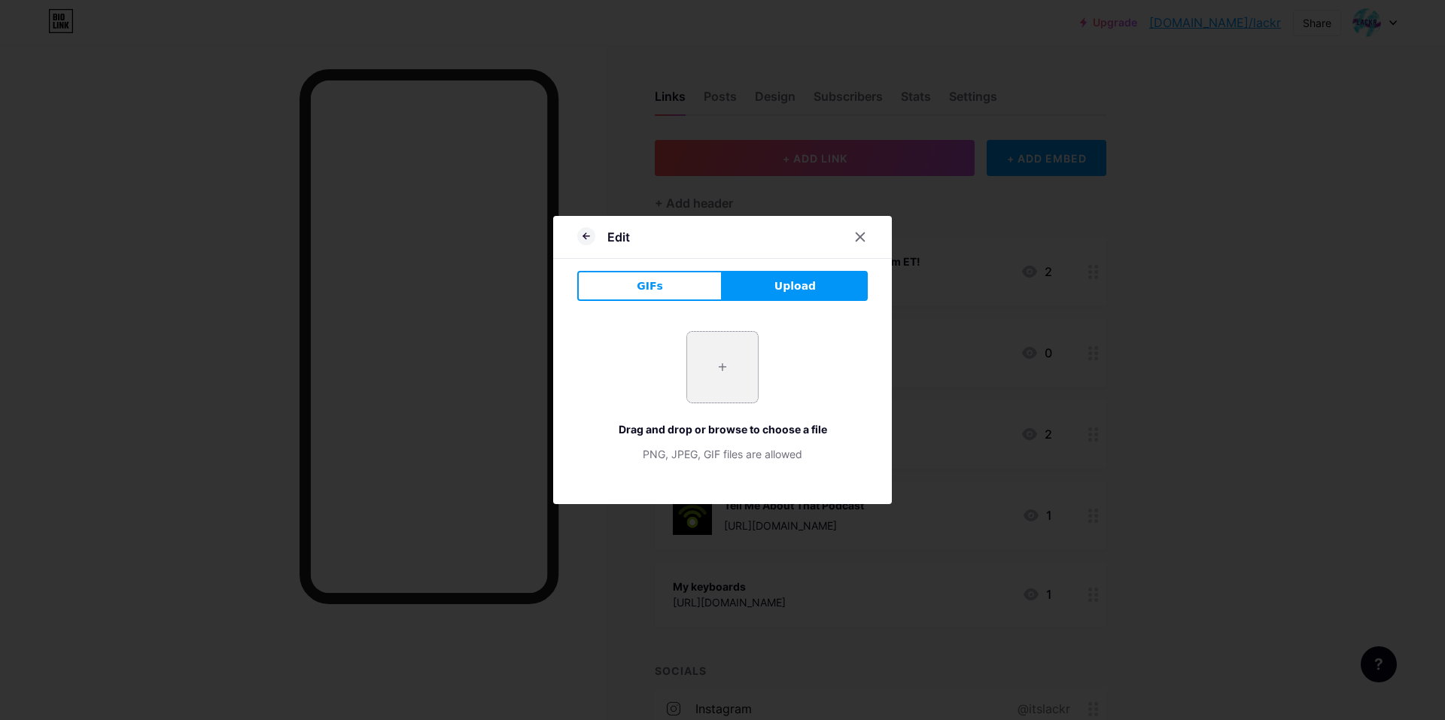
click at [719, 347] on input "file" at bounding box center [722, 367] width 71 height 71
type input "C:\fakepath\youtube-logo-youtube-icon-transparent-free-png.png"
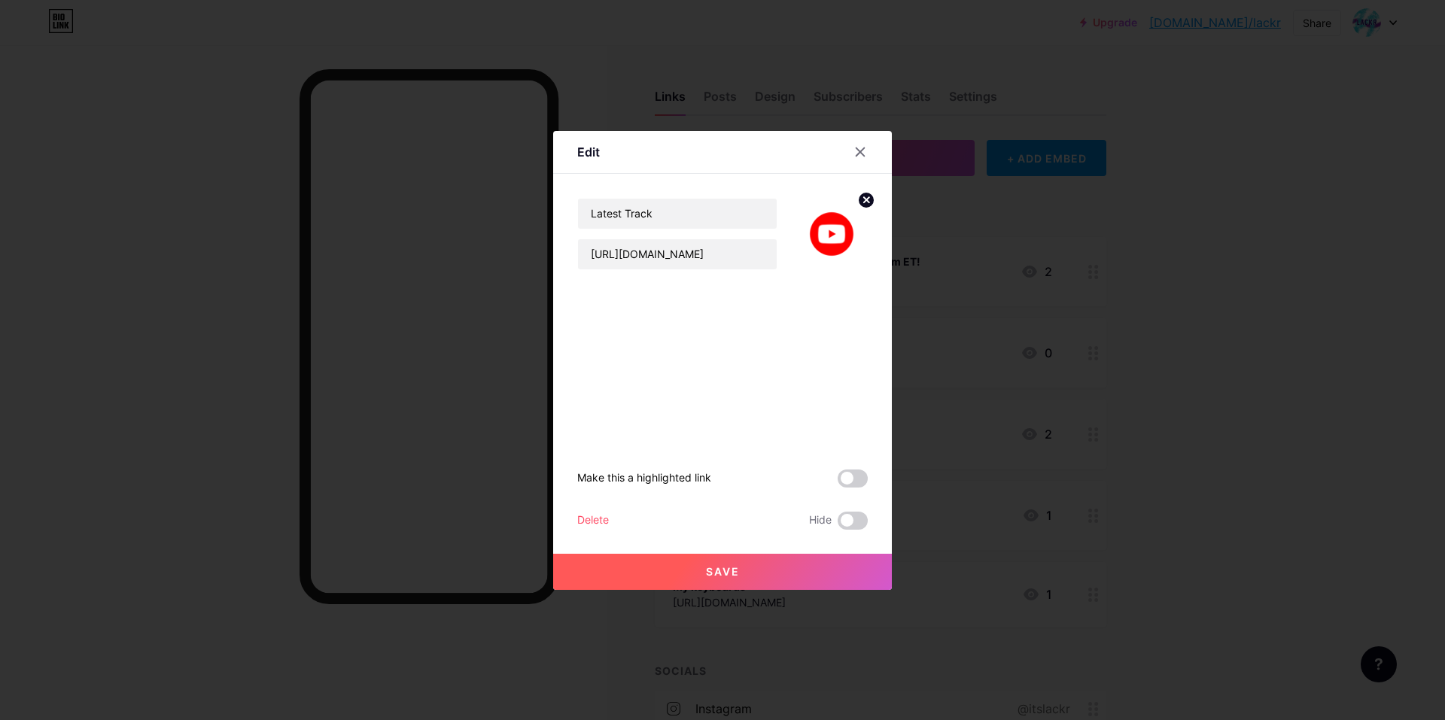
click at [744, 570] on button "Save" at bounding box center [722, 572] width 339 height 36
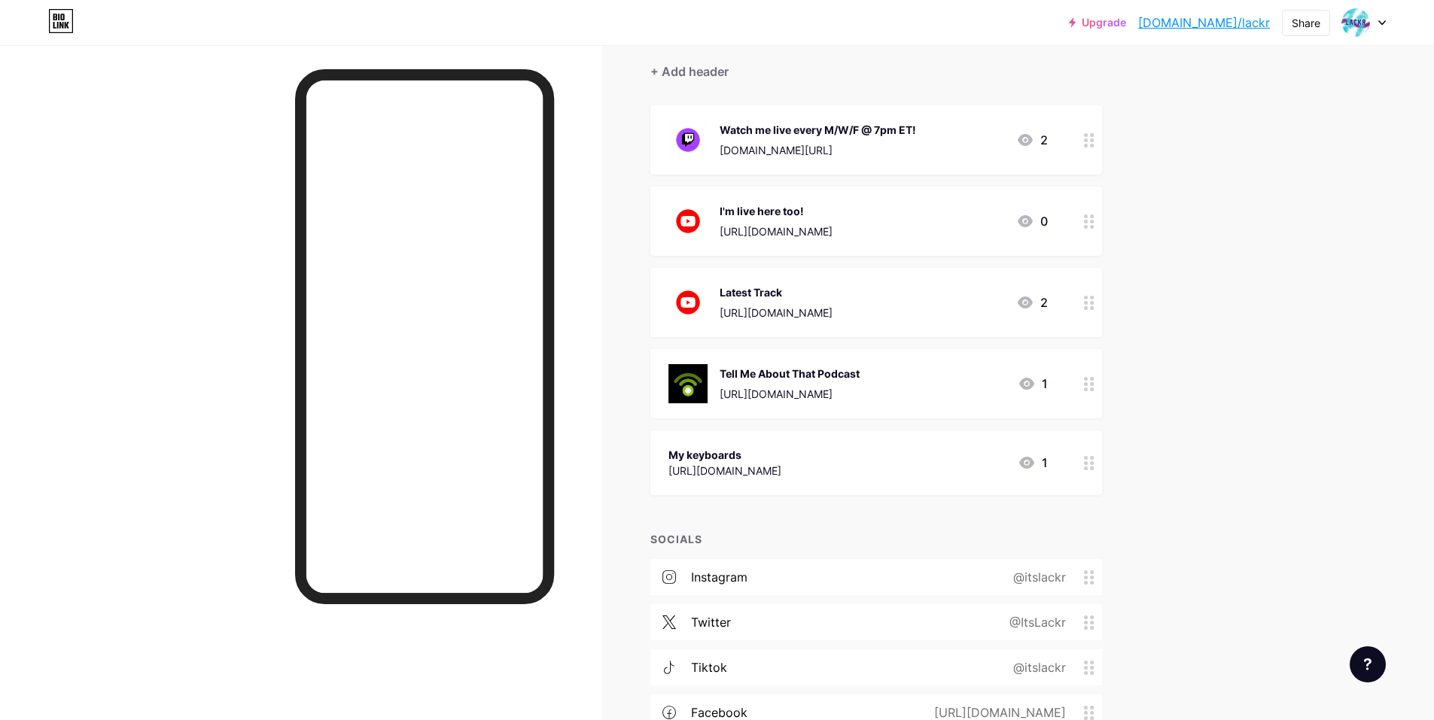
scroll to position [301, 0]
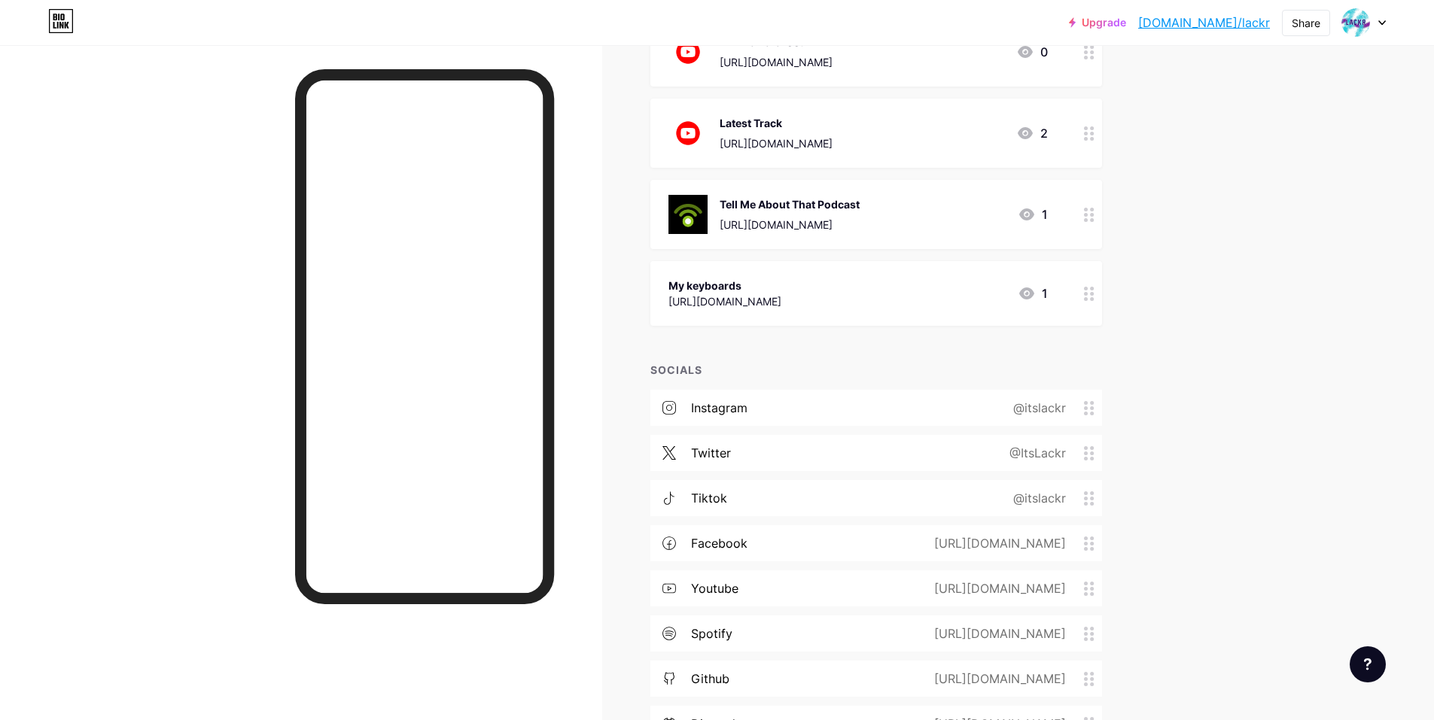
click at [781, 303] on div "[URL][DOMAIN_NAME]" at bounding box center [724, 301] width 113 height 16
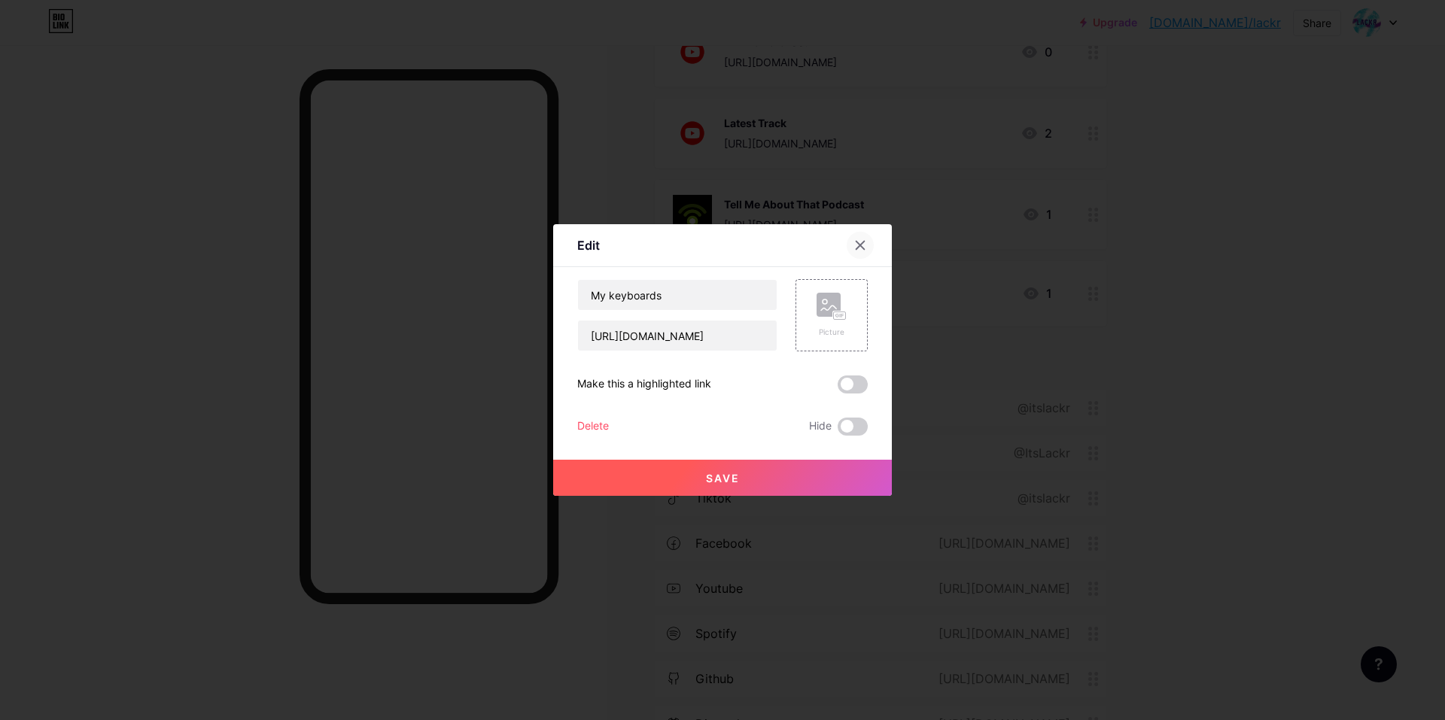
click at [860, 242] on icon at bounding box center [860, 245] width 12 height 12
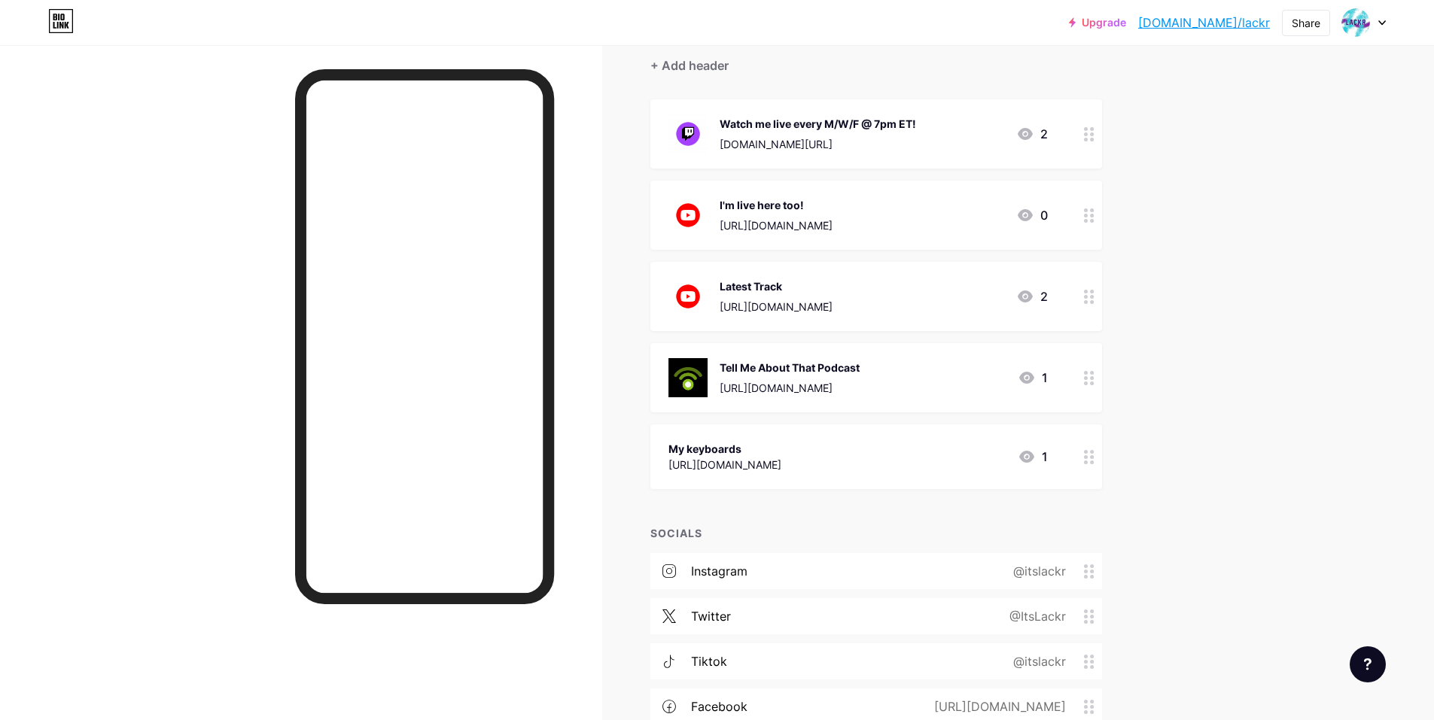
scroll to position [0, 0]
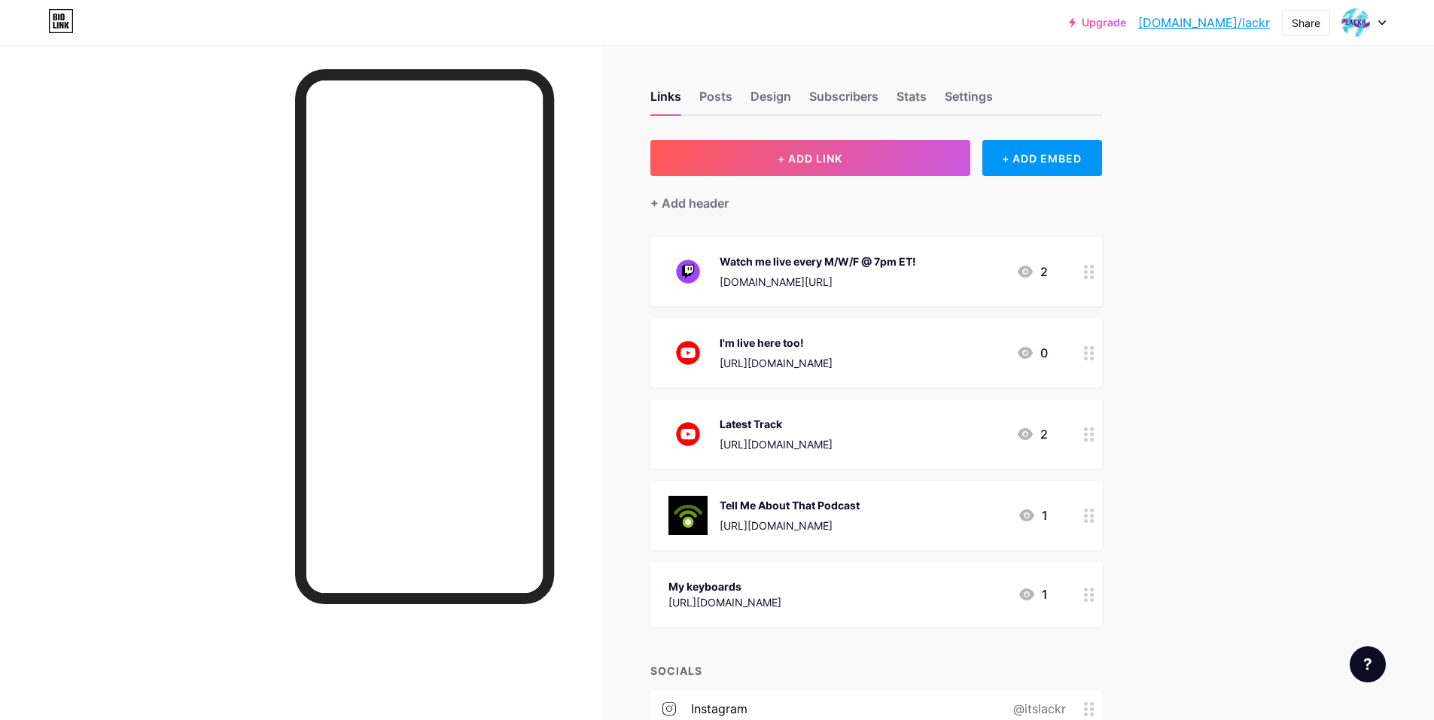
click at [1230, 26] on link "[DOMAIN_NAME]/lackr" at bounding box center [1204, 23] width 132 height 18
